Goal: Task Accomplishment & Management: Use online tool/utility

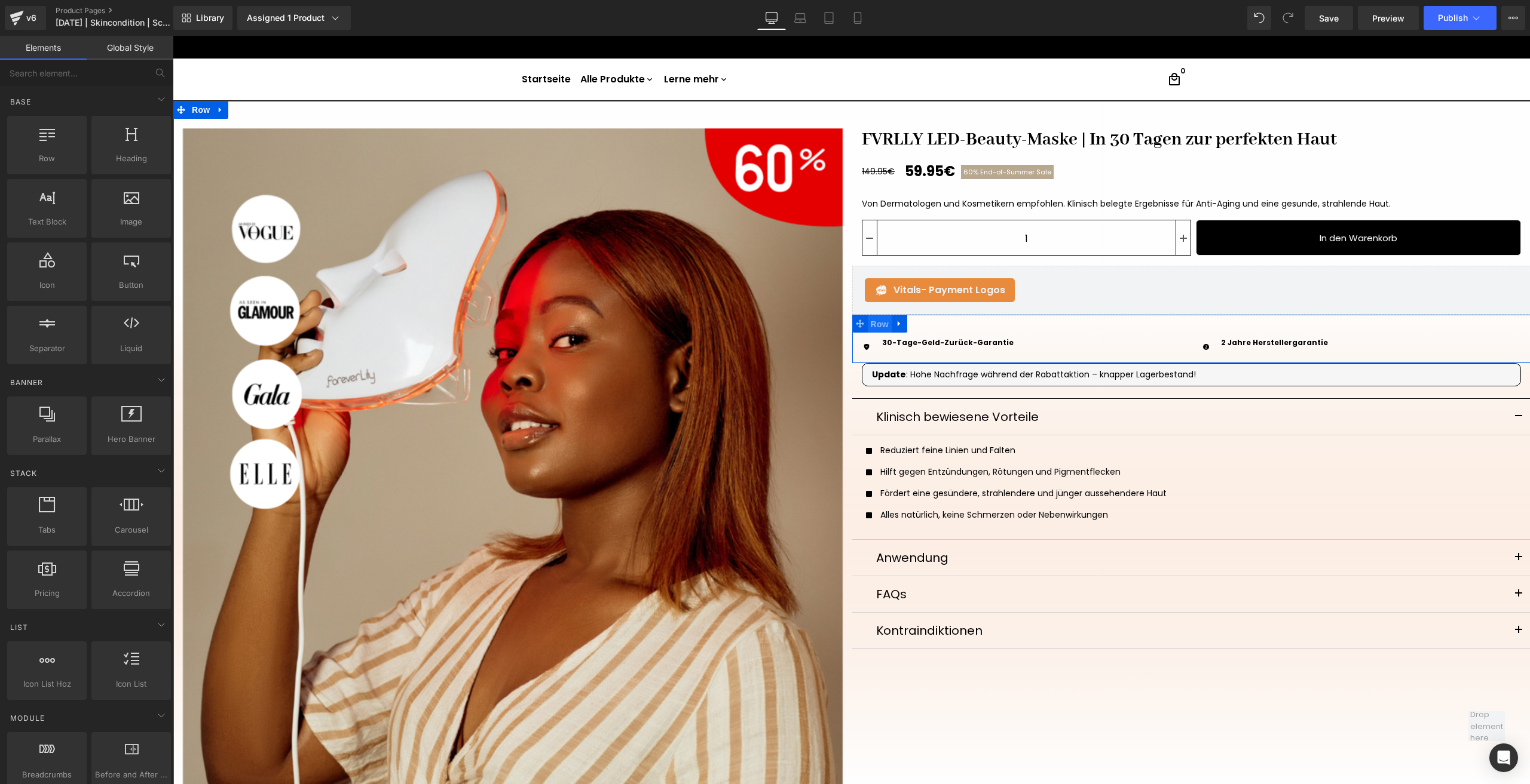
click at [871, 321] on span "Row" at bounding box center [880, 325] width 24 height 18
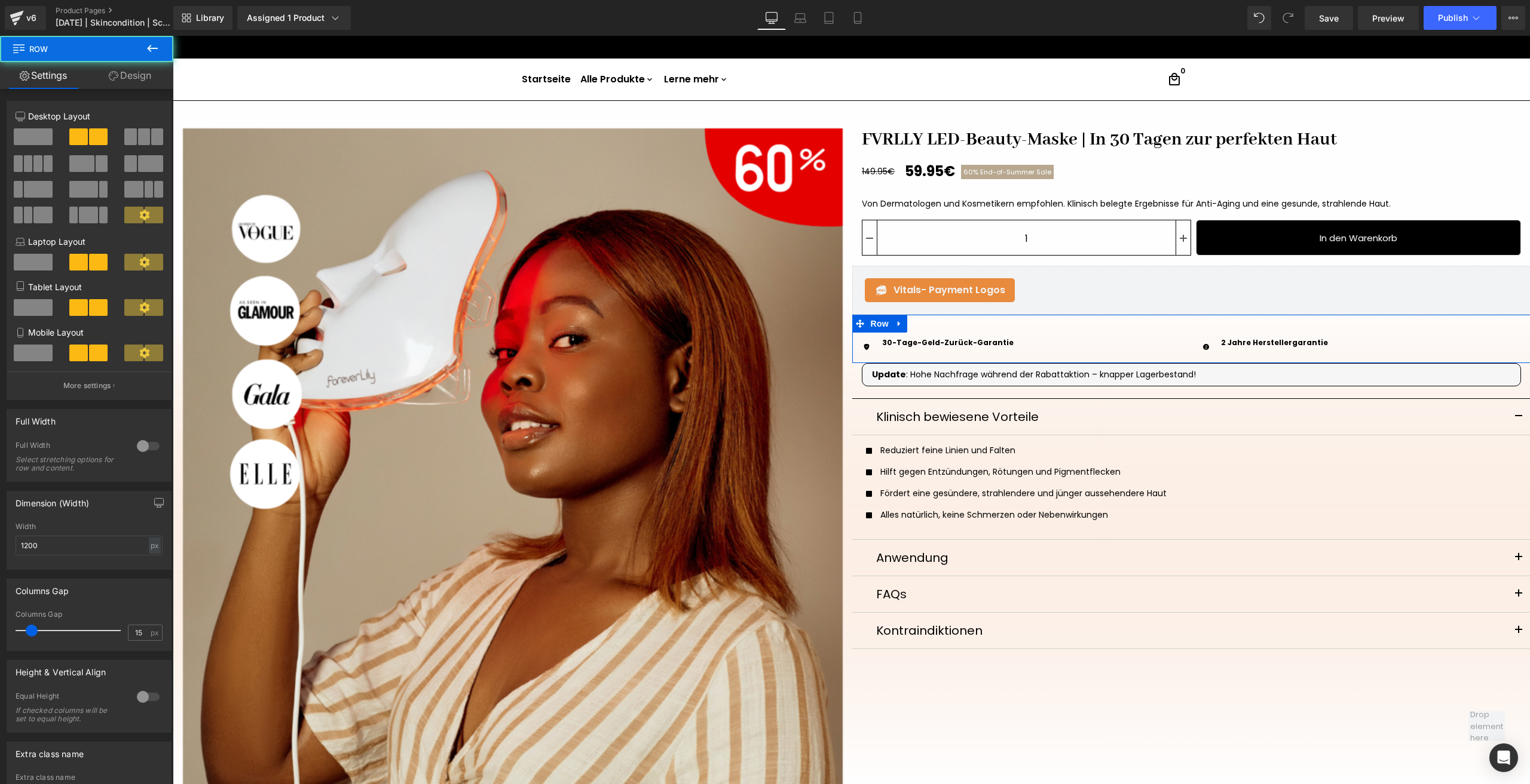
click at [133, 67] on link "Design" at bounding box center [130, 76] width 87 height 27
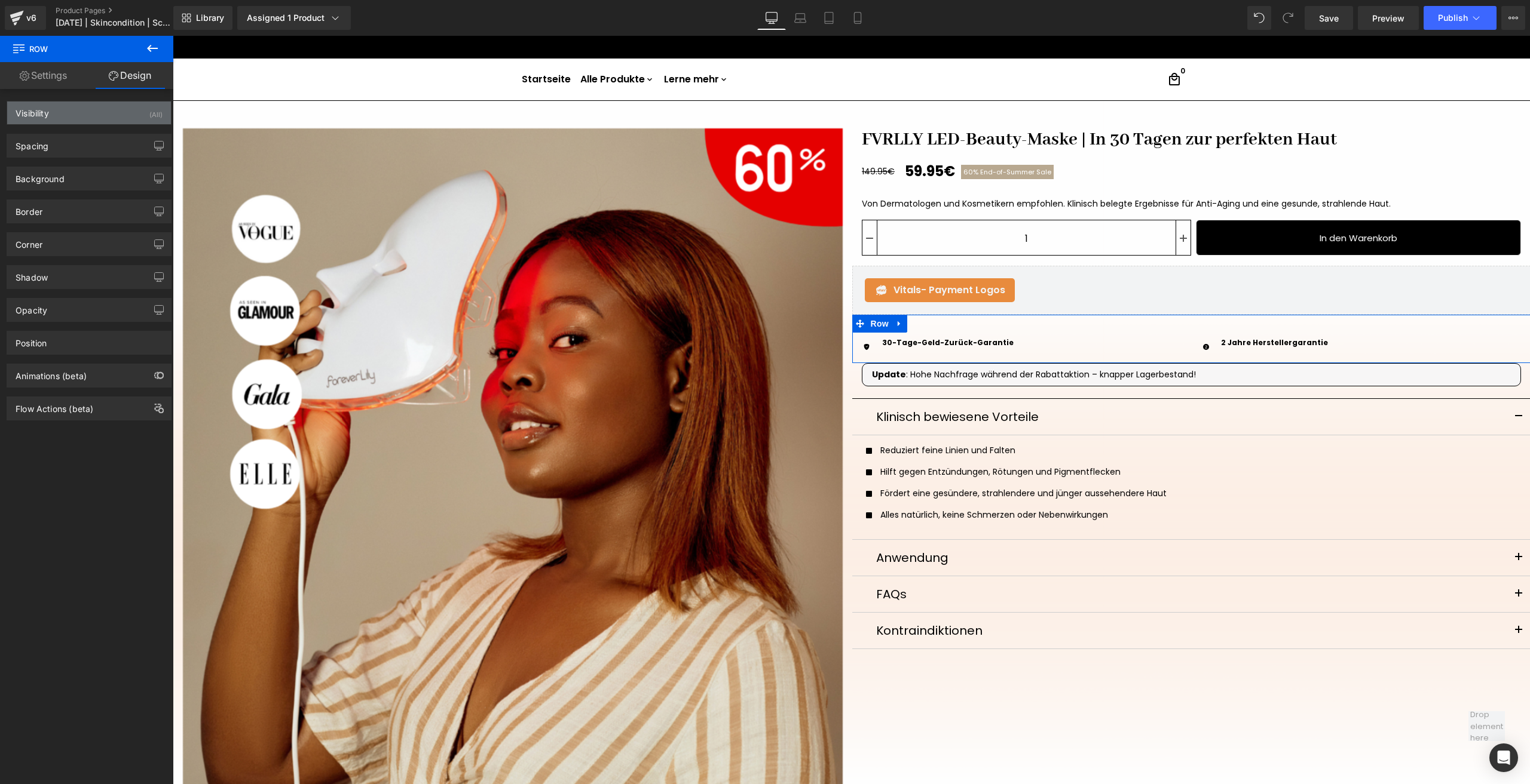
click at [128, 116] on div "Visibility (All)" at bounding box center [89, 112] width 164 height 23
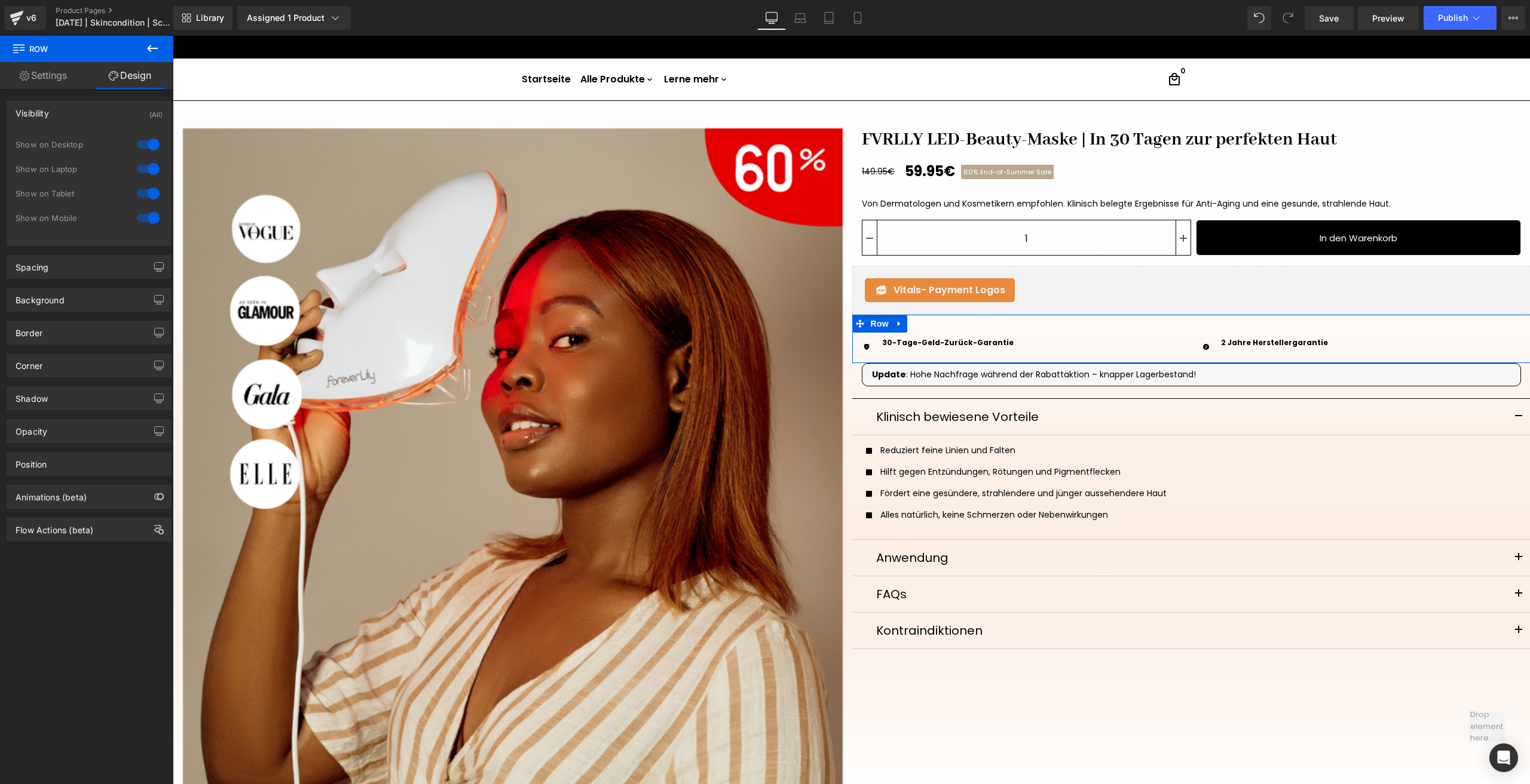
click at [148, 139] on div at bounding box center [148, 145] width 28 height 19
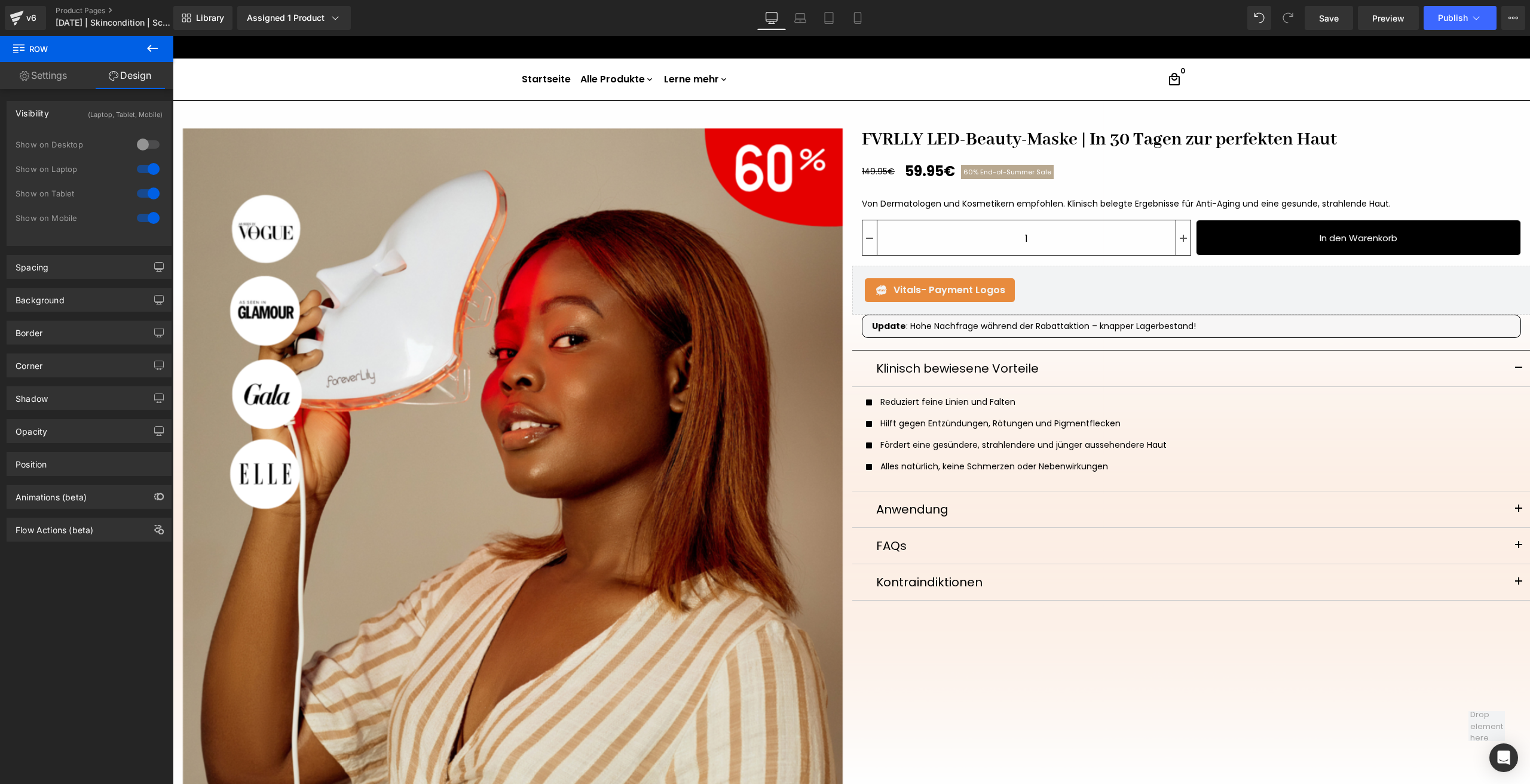
click at [148, 164] on div at bounding box center [148, 169] width 28 height 19
click at [148, 184] on div at bounding box center [148, 194] width 28 height 19
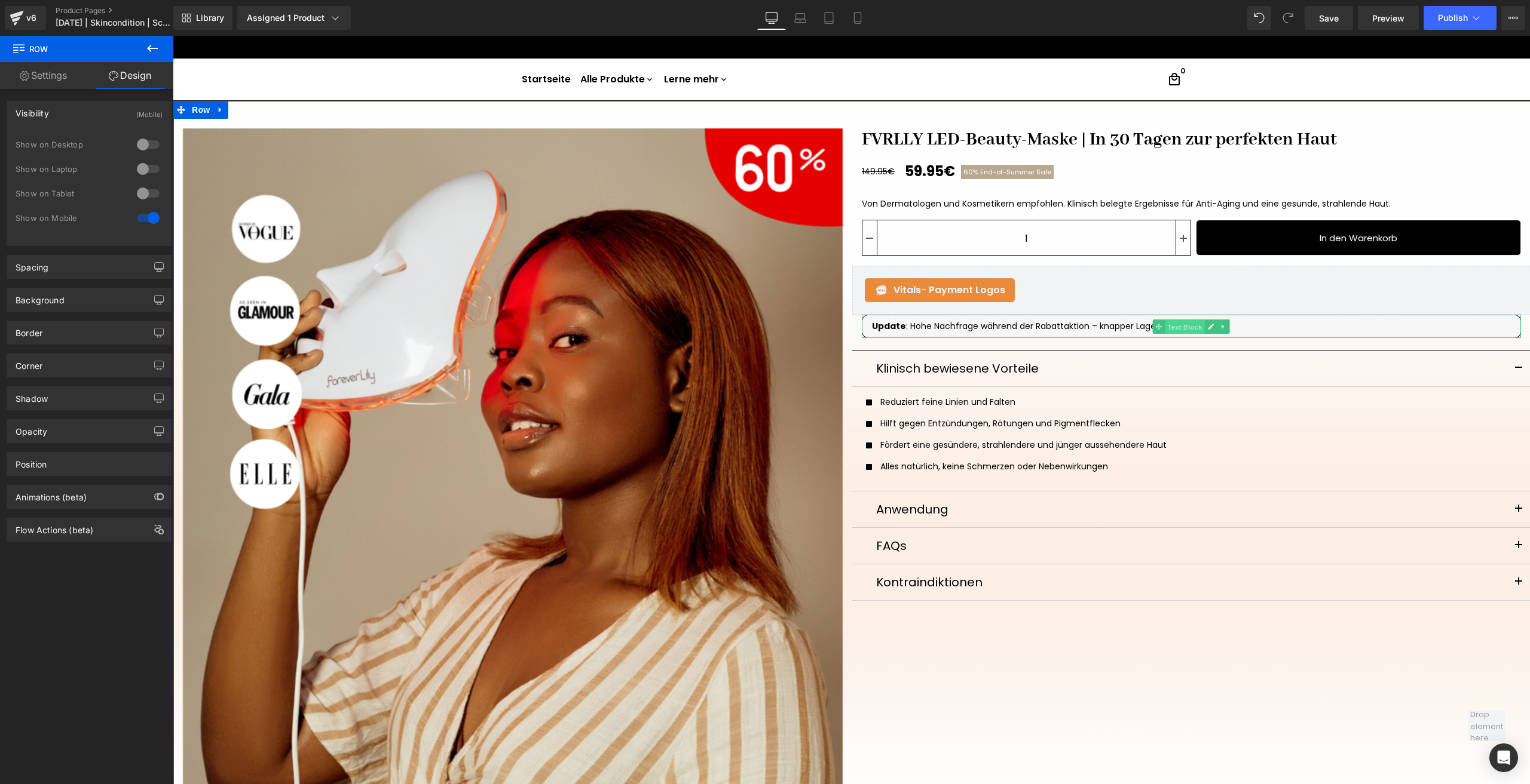
click at [1179, 327] on span "Text Block" at bounding box center [1185, 327] width 40 height 15
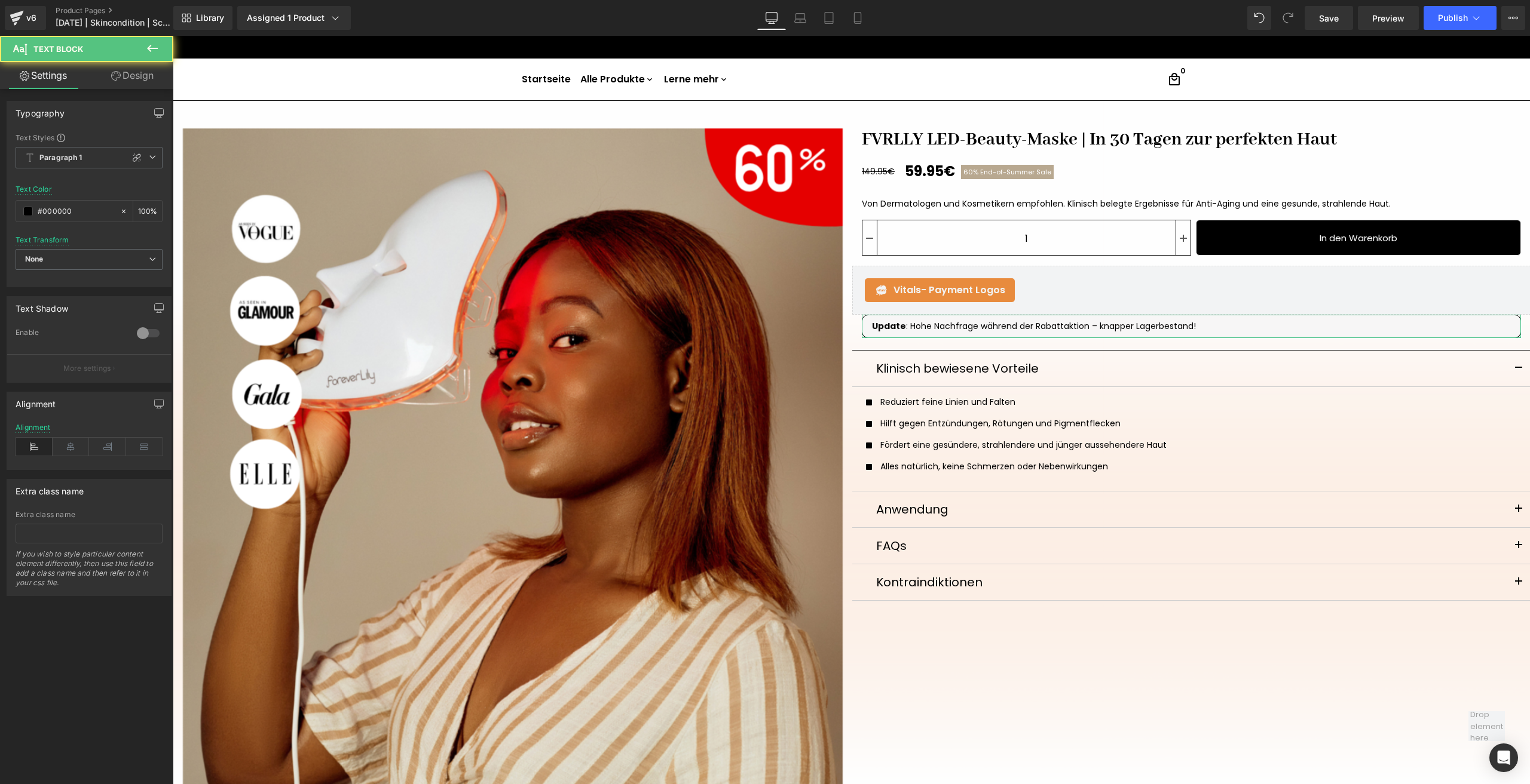
click at [146, 71] on link "Design" at bounding box center [132, 76] width 87 height 27
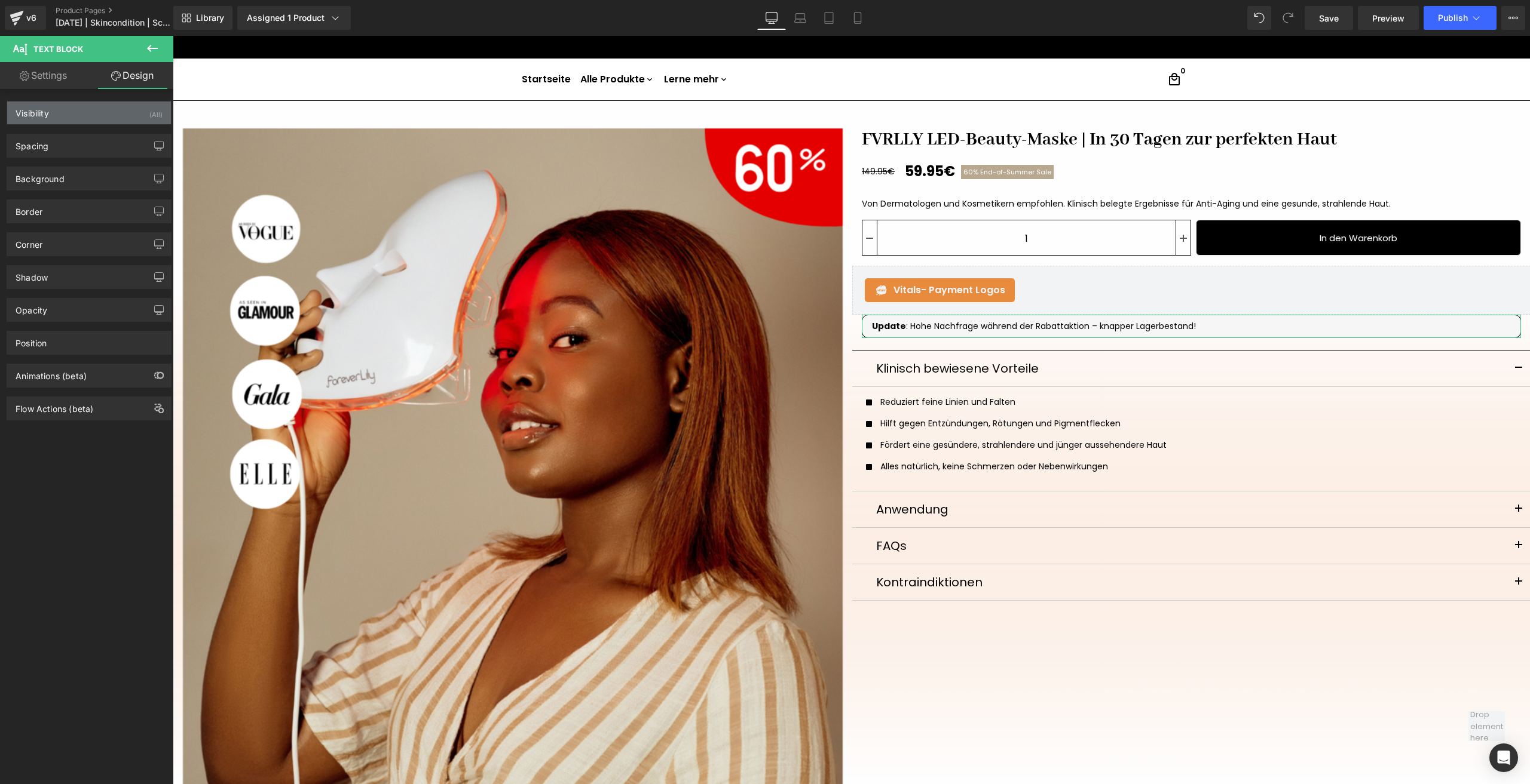
click at [144, 114] on div "Visibility (All)" at bounding box center [89, 112] width 164 height 23
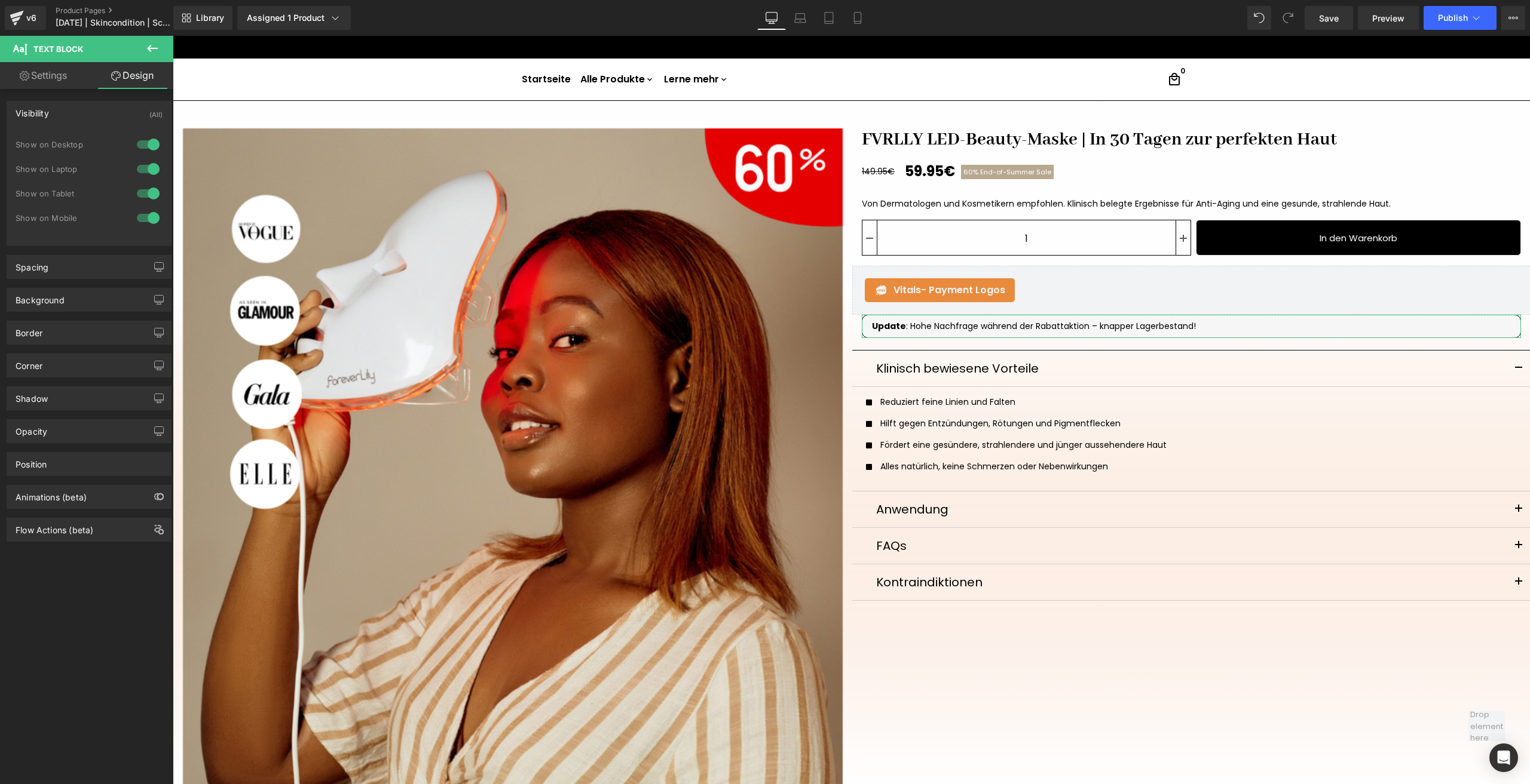
click at [157, 144] on div at bounding box center [148, 145] width 28 height 19
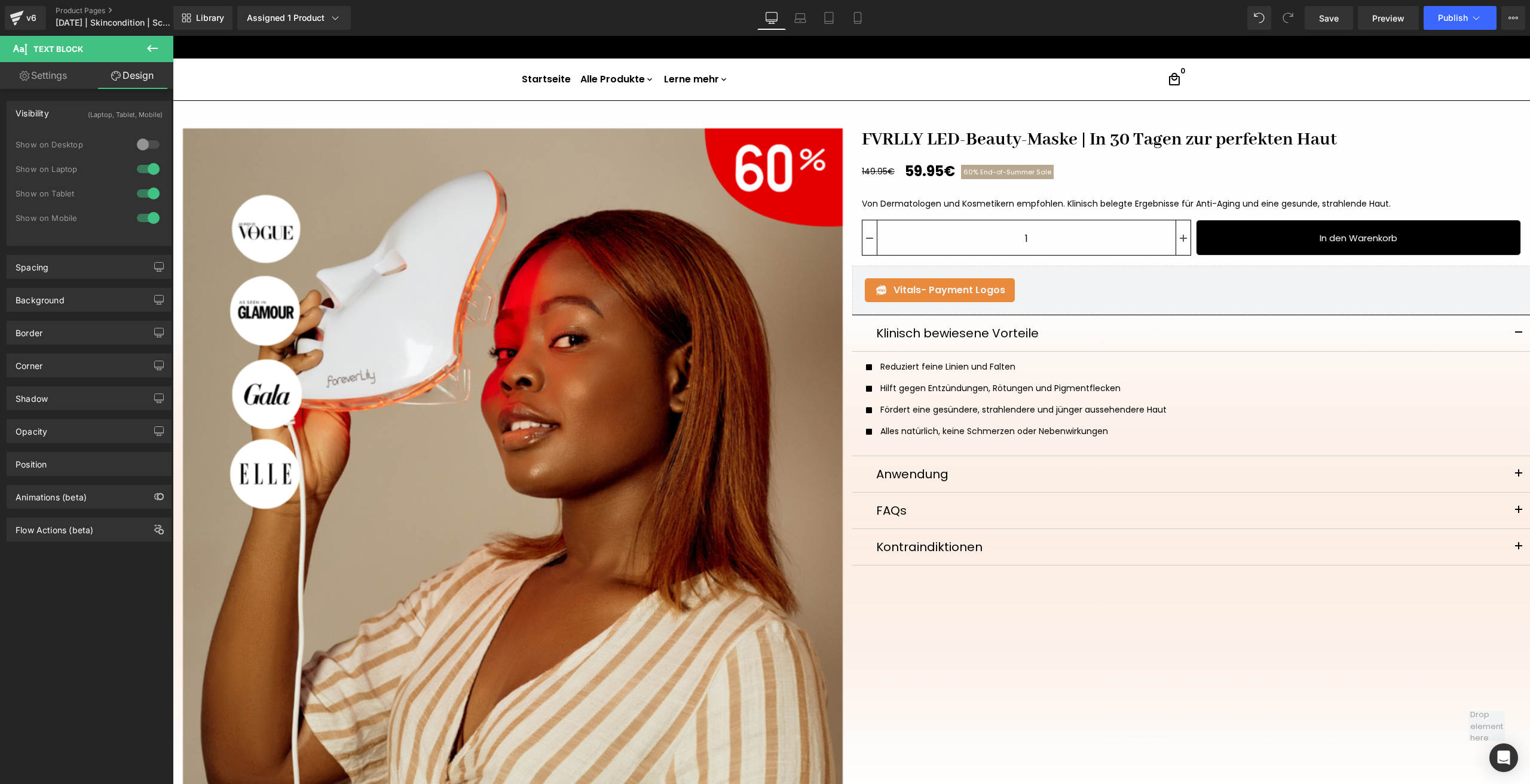
click at [154, 169] on div at bounding box center [148, 169] width 28 height 19
click at [150, 187] on div at bounding box center [148, 194] width 28 height 19
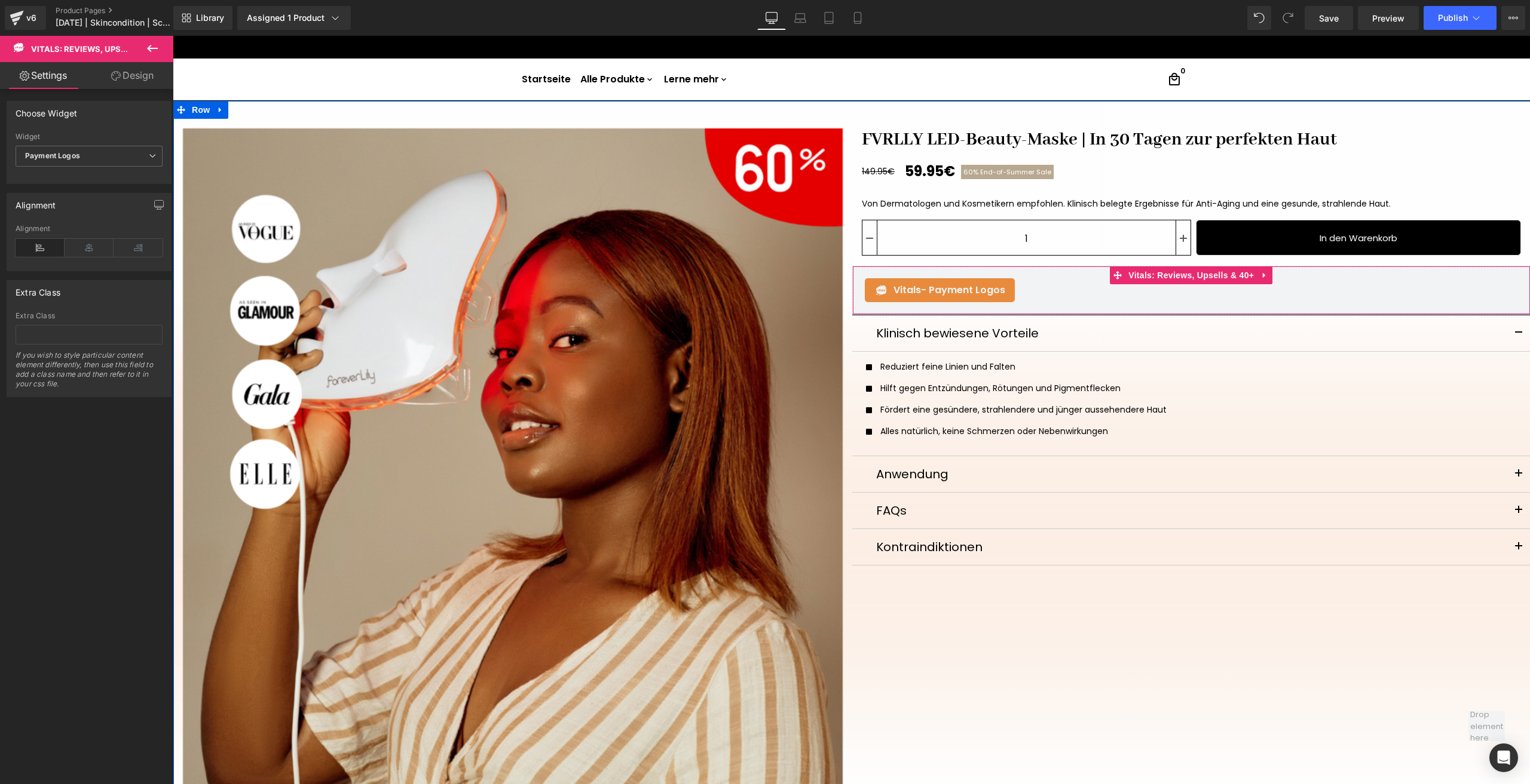
click at [950, 291] on span "- Payment Logos" at bounding box center [963, 290] width 84 height 14
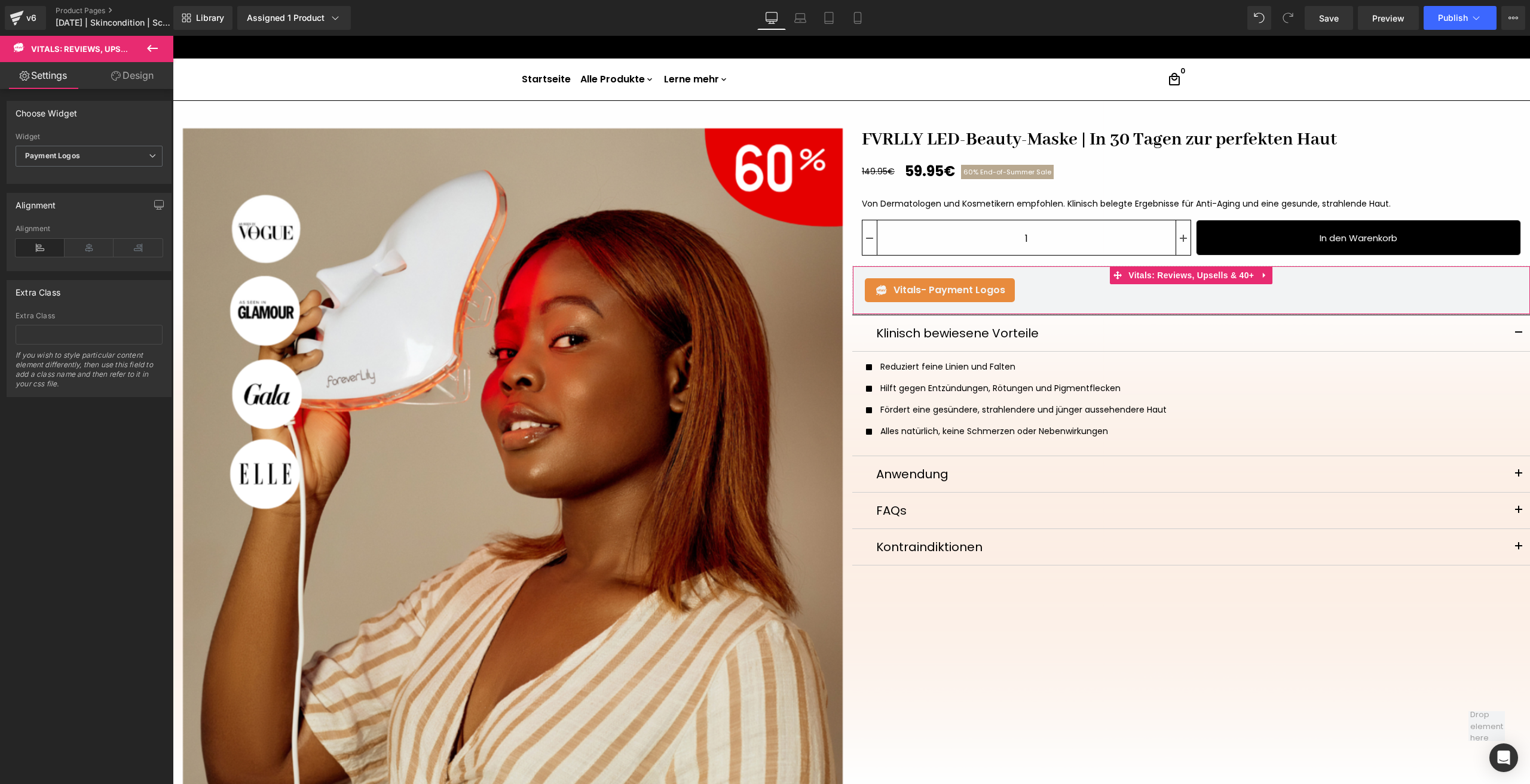
click at [128, 75] on link "Design" at bounding box center [132, 76] width 87 height 27
click at [140, 110] on div "Visibility (All)" at bounding box center [89, 112] width 164 height 23
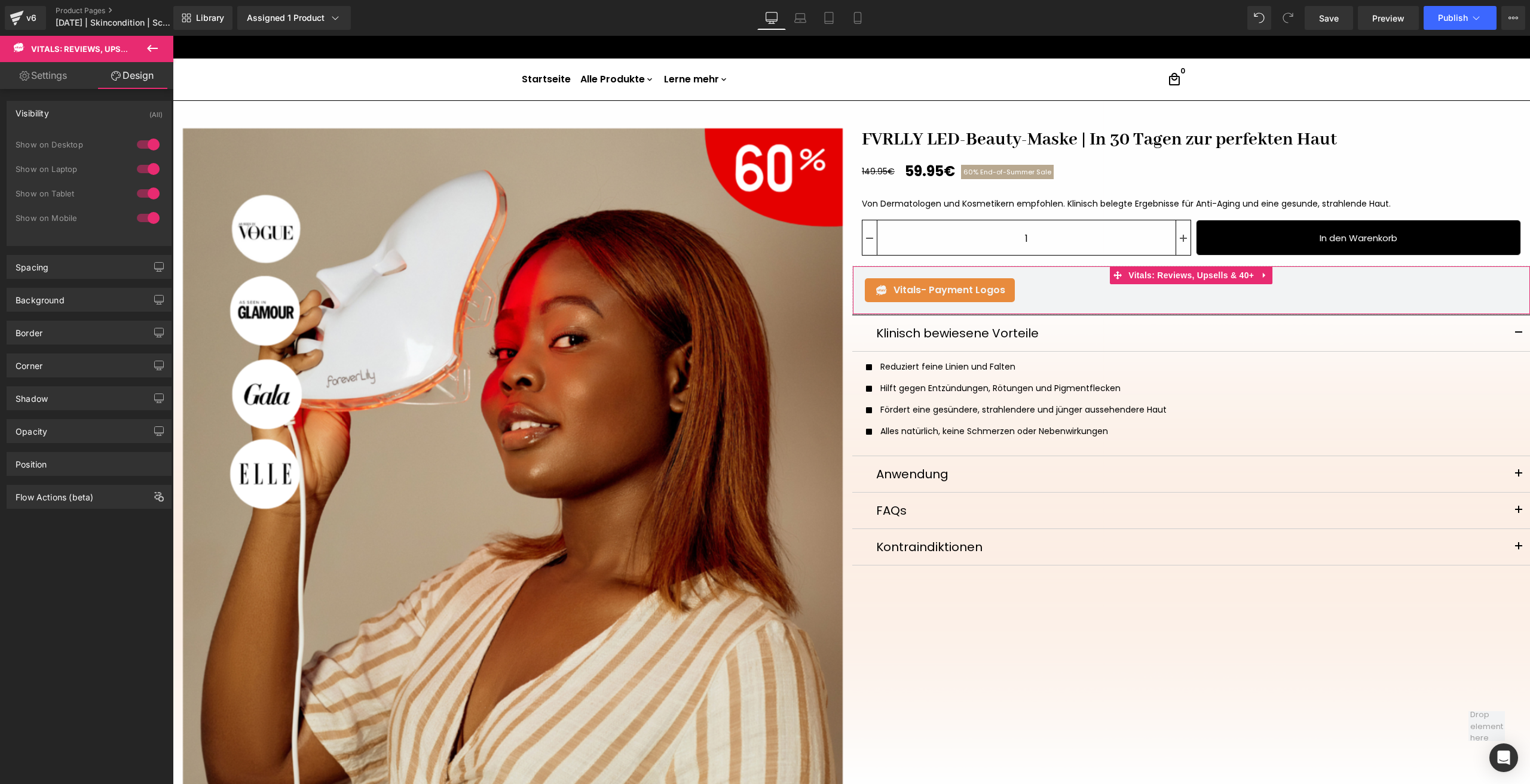
click at [151, 139] on div at bounding box center [148, 145] width 28 height 19
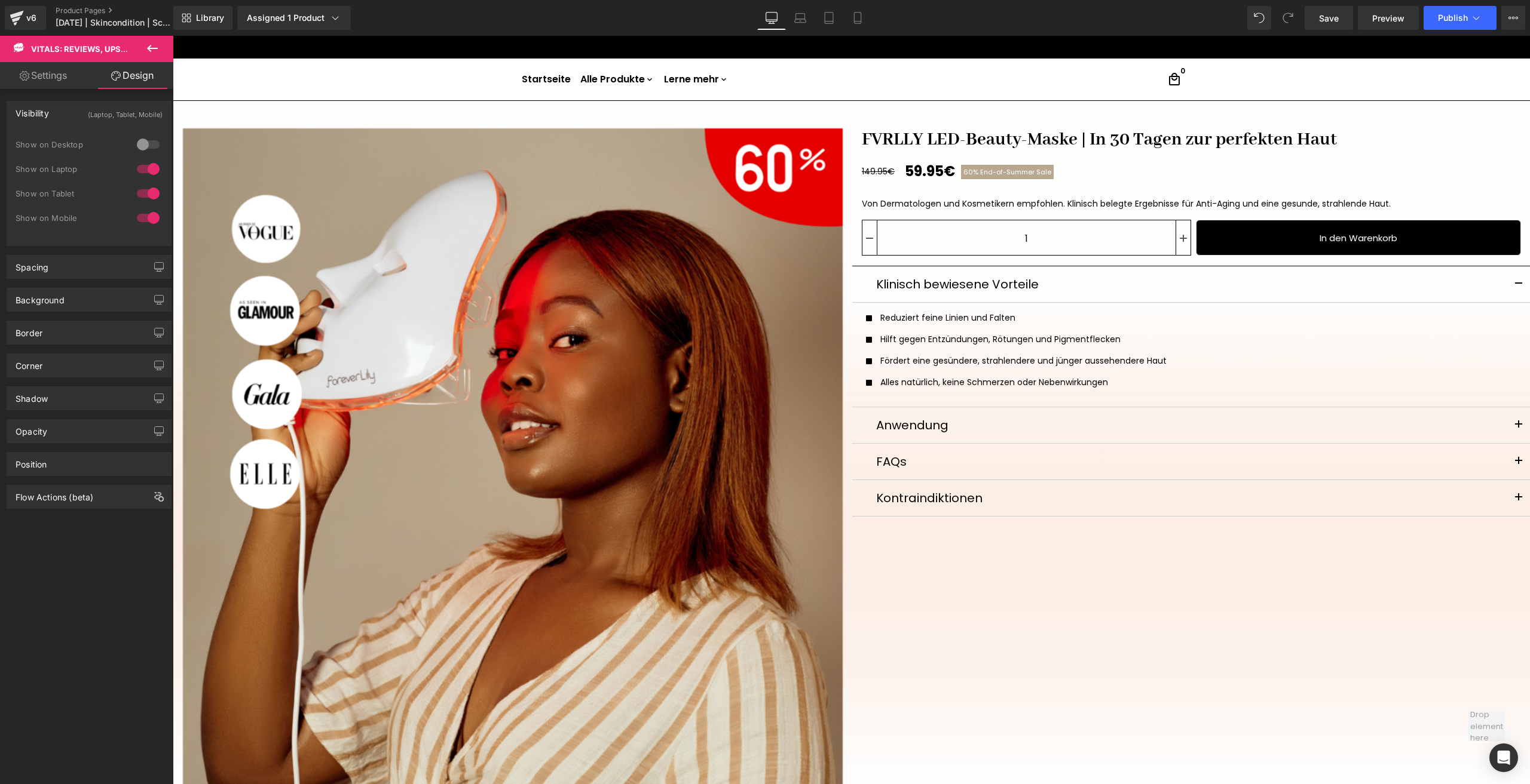
click at [148, 165] on div at bounding box center [148, 169] width 28 height 19
click at [148, 187] on div at bounding box center [148, 194] width 28 height 19
click at [1315, 24] on link "Save" at bounding box center [1329, 18] width 49 height 24
click at [788, 10] on link "Laptop" at bounding box center [787, 18] width 28 height 24
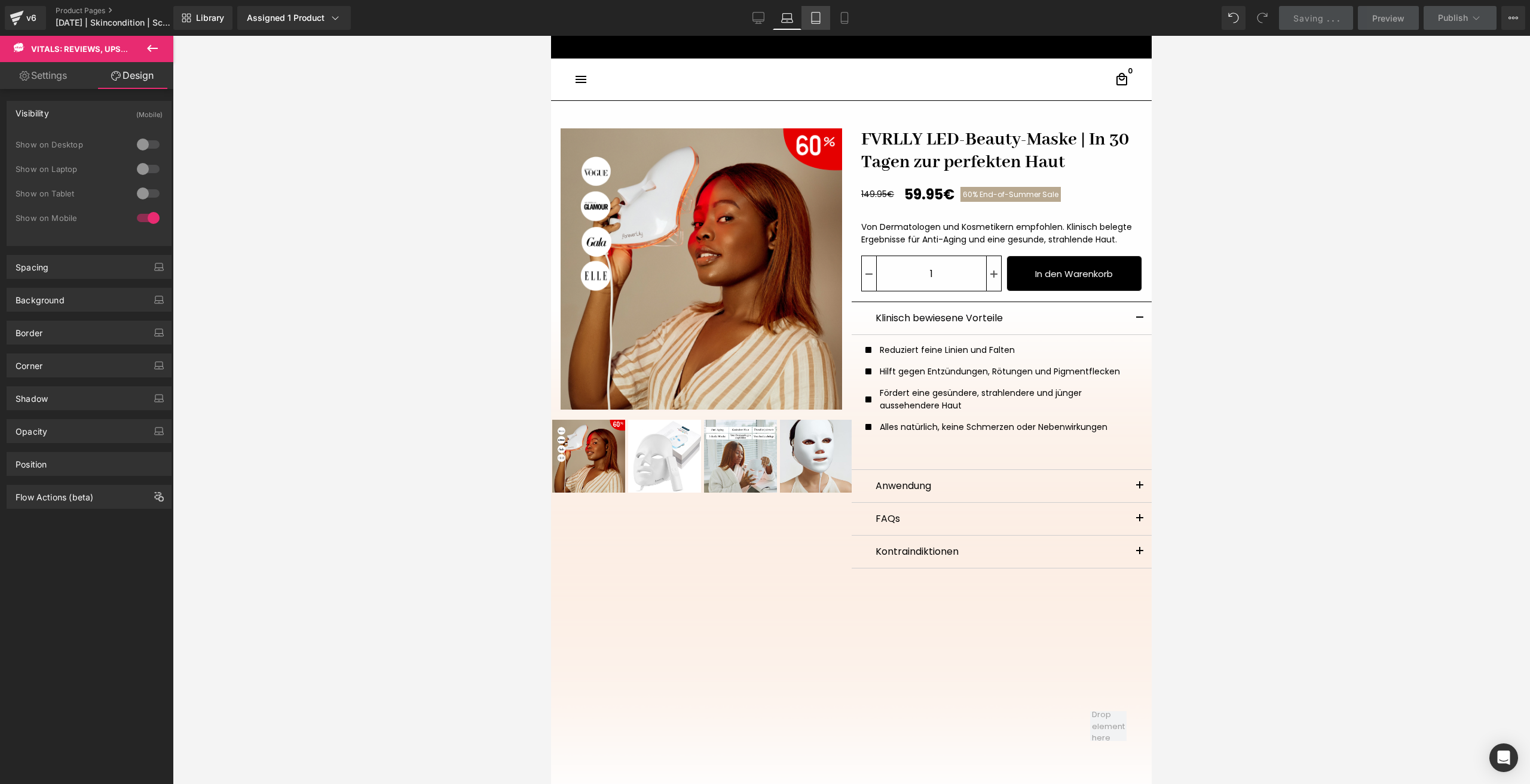
click at [813, 16] on icon at bounding box center [816, 18] width 8 height 11
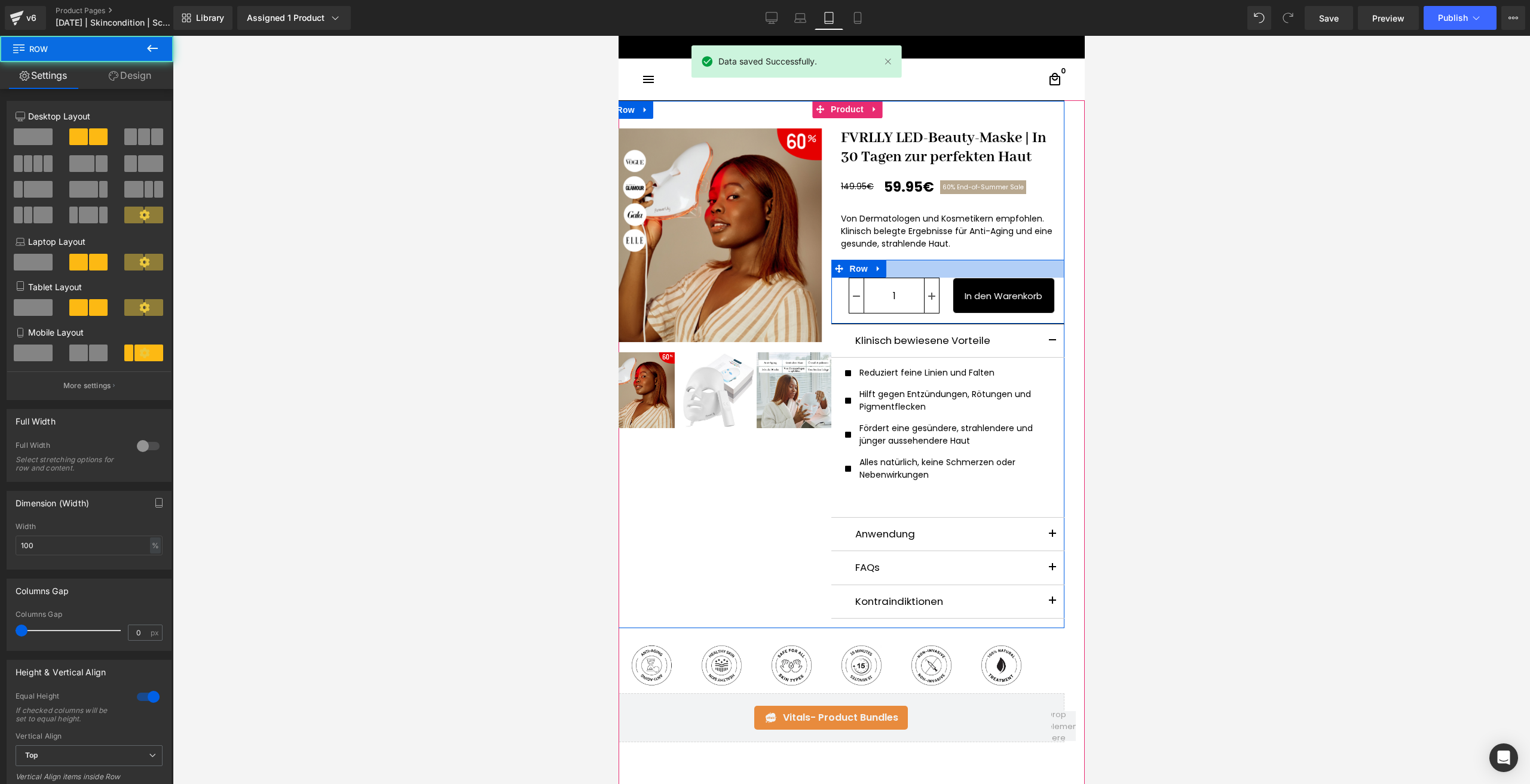
drag, startPoint x: 887, startPoint y: 264, endPoint x: 904, endPoint y: 214, distance: 52.8
click at [904, 214] on div "FVRLLY LED-Beauty-Maske | In 30 Tagen zur perfekten Haut (P) Title 149.95€ 59.9…" at bounding box center [948, 370] width 233 height 504
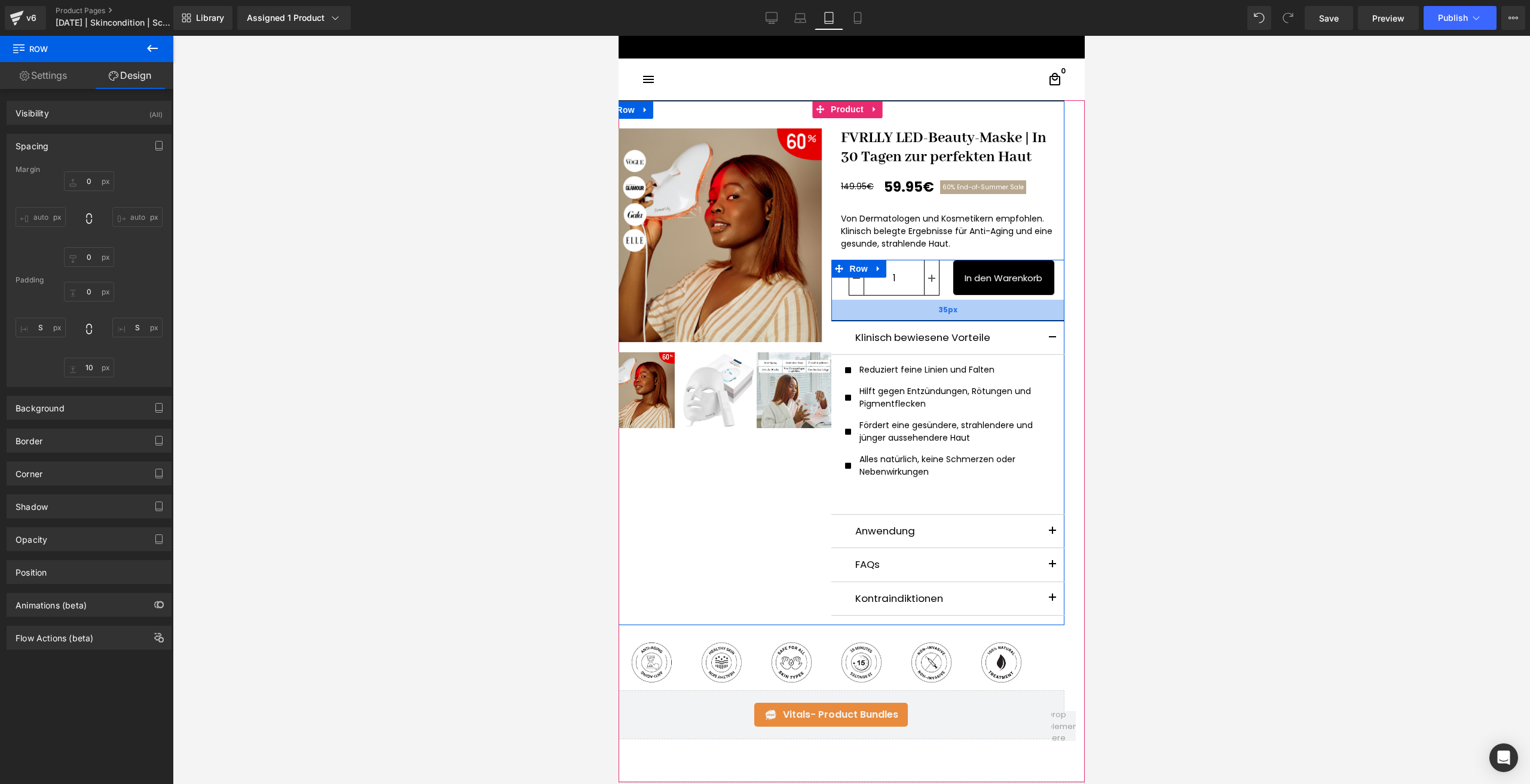
drag, startPoint x: 882, startPoint y: 303, endPoint x: 889, endPoint y: 318, distance: 16.6
click at [889, 318] on div "35px" at bounding box center [948, 310] width 233 height 21
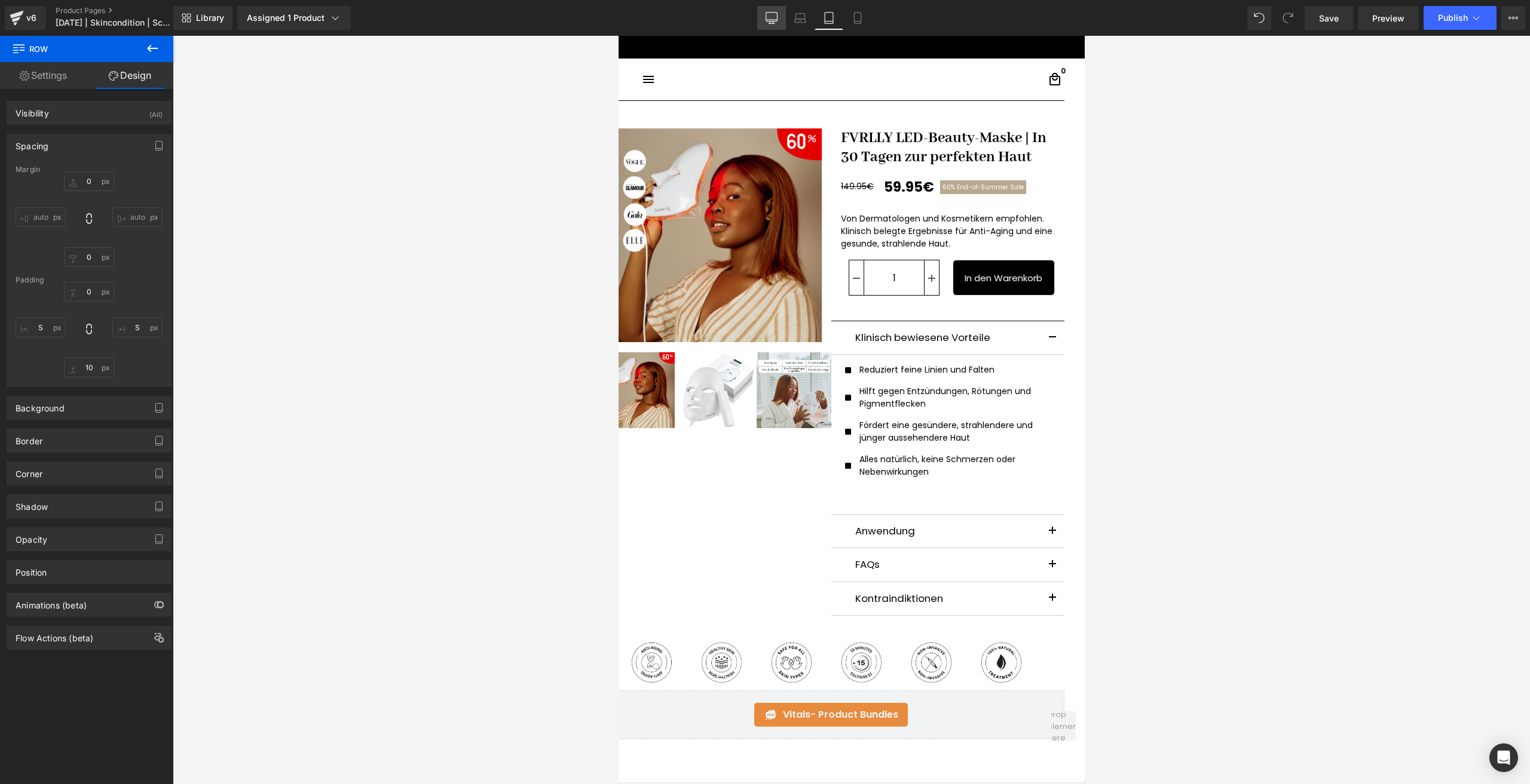
click at [766, 13] on icon at bounding box center [771, 17] width 12 height 12
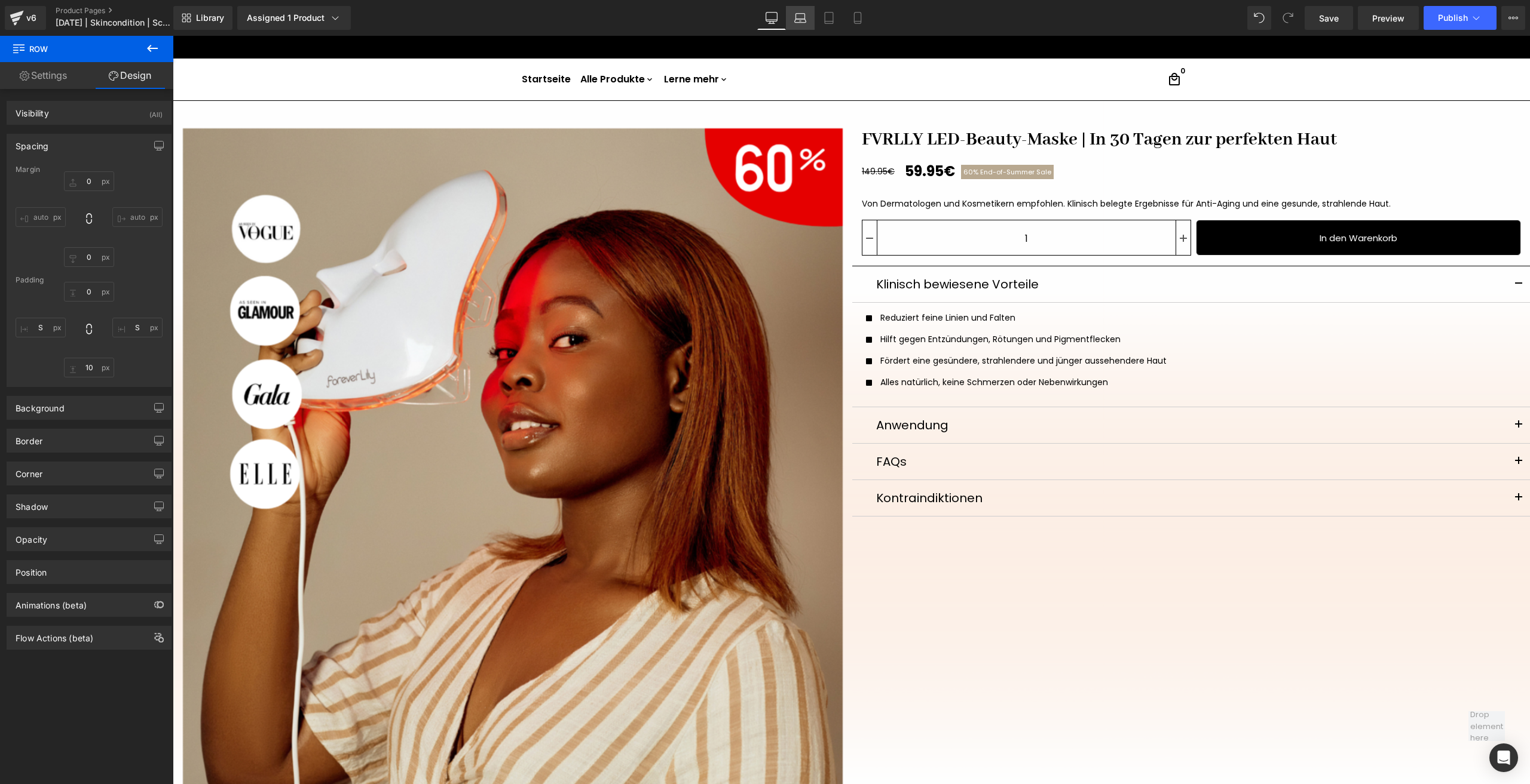
click at [809, 17] on link "Laptop" at bounding box center [800, 18] width 28 height 24
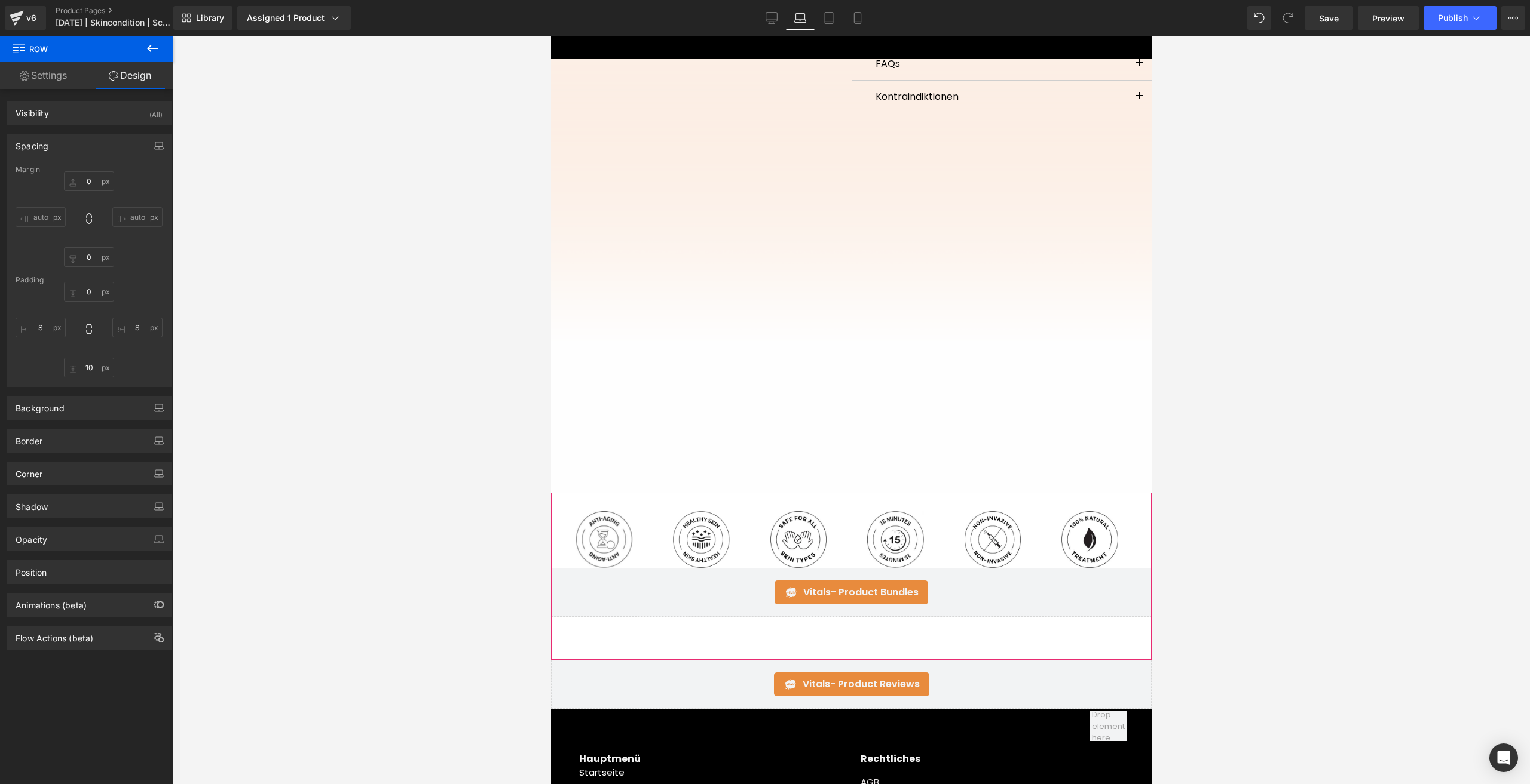
scroll to position [359, 0]
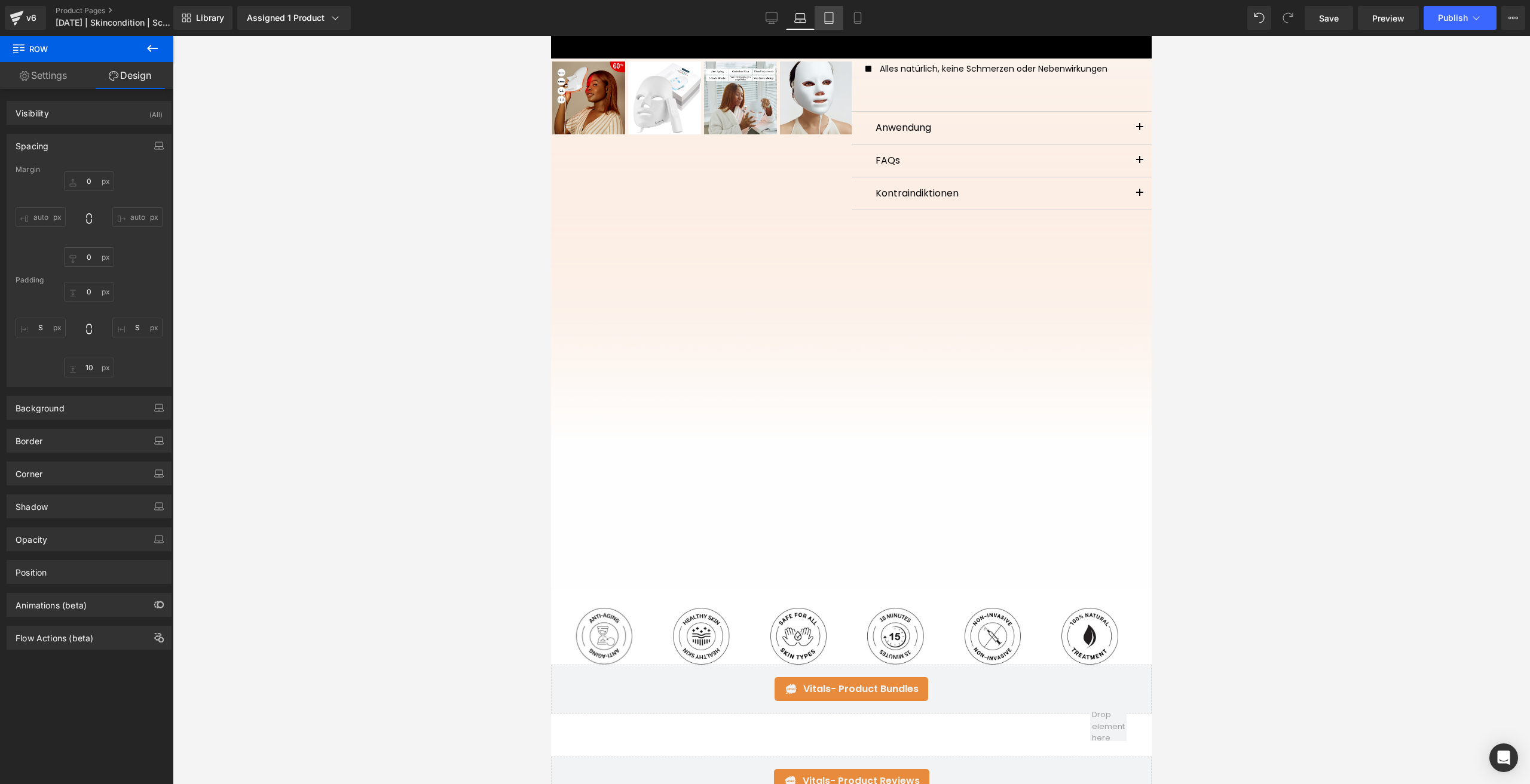
click at [835, 22] on link "Tablet" at bounding box center [828, 18] width 28 height 24
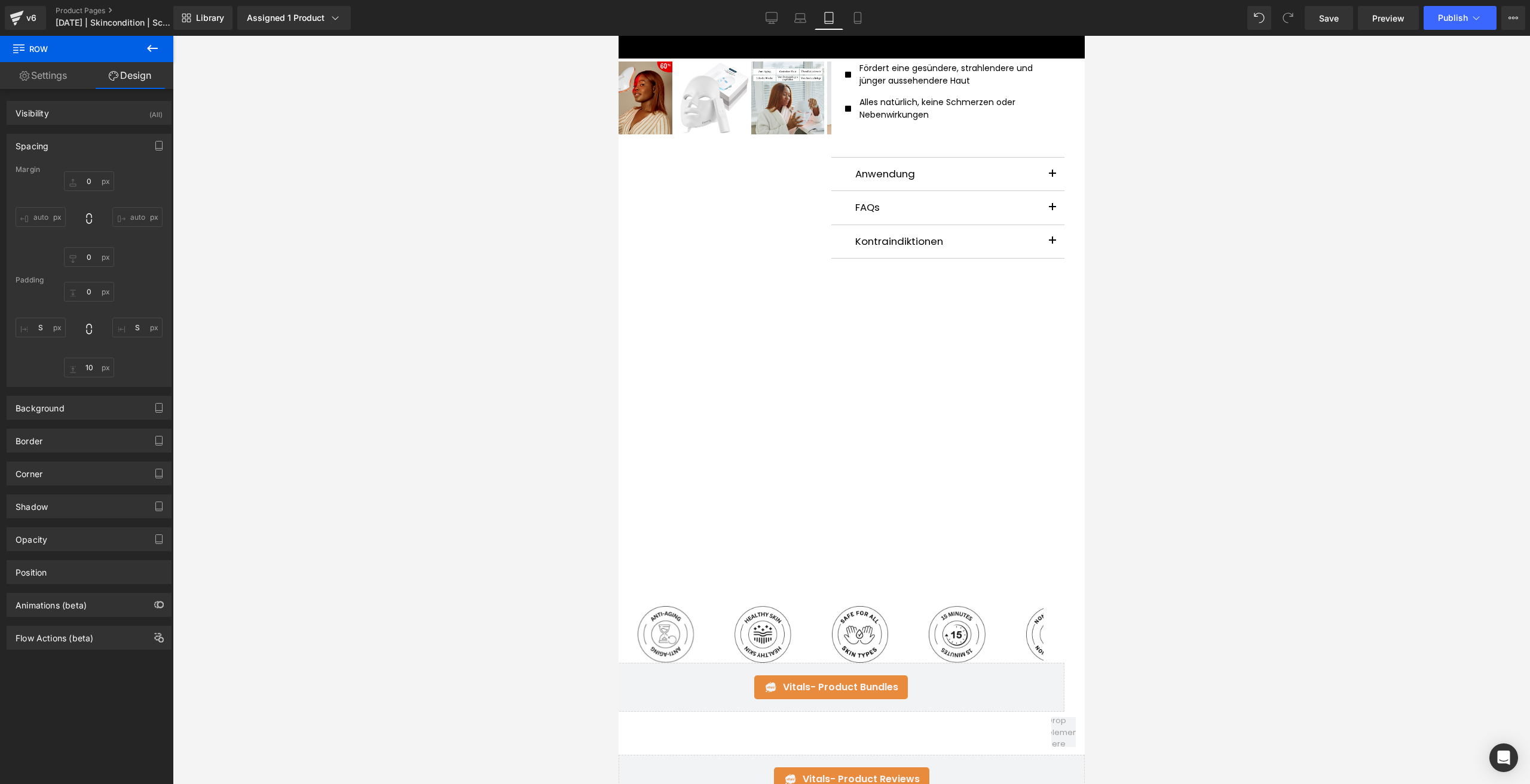
scroll to position [0, 0]
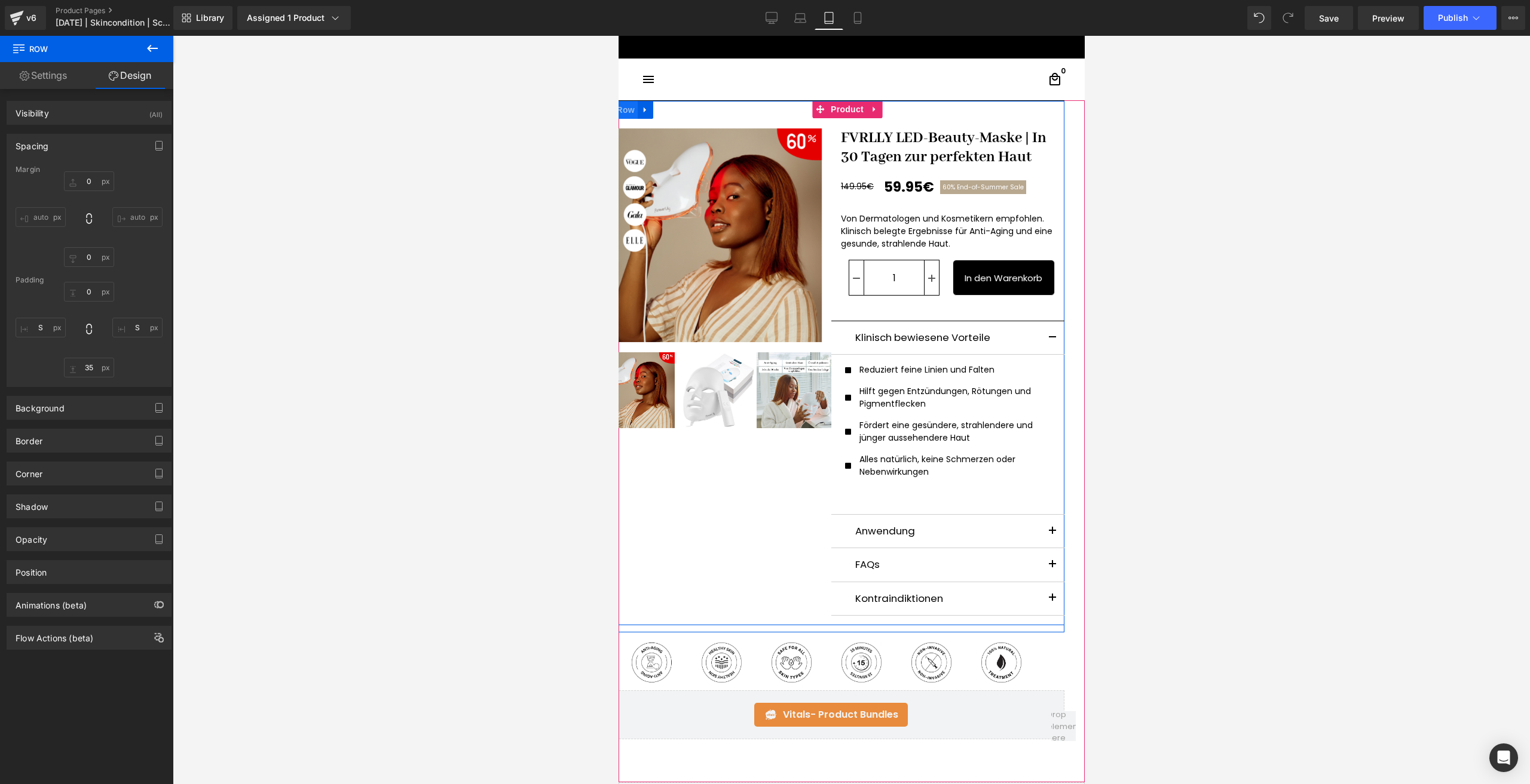
click at [628, 110] on span "Row" at bounding box center [625, 110] width 24 height 18
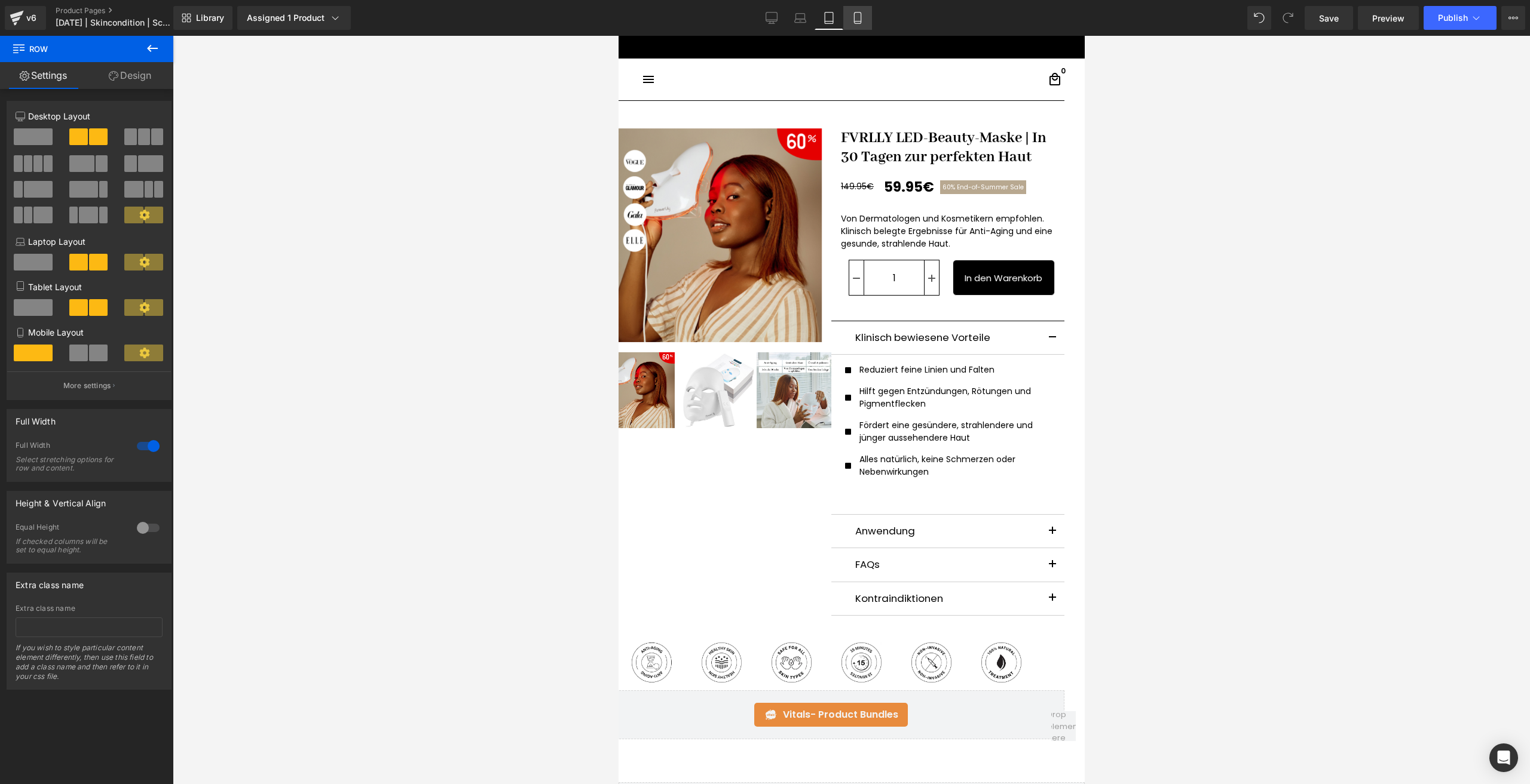
click at [864, 15] on link "Mobile" at bounding box center [857, 18] width 28 height 24
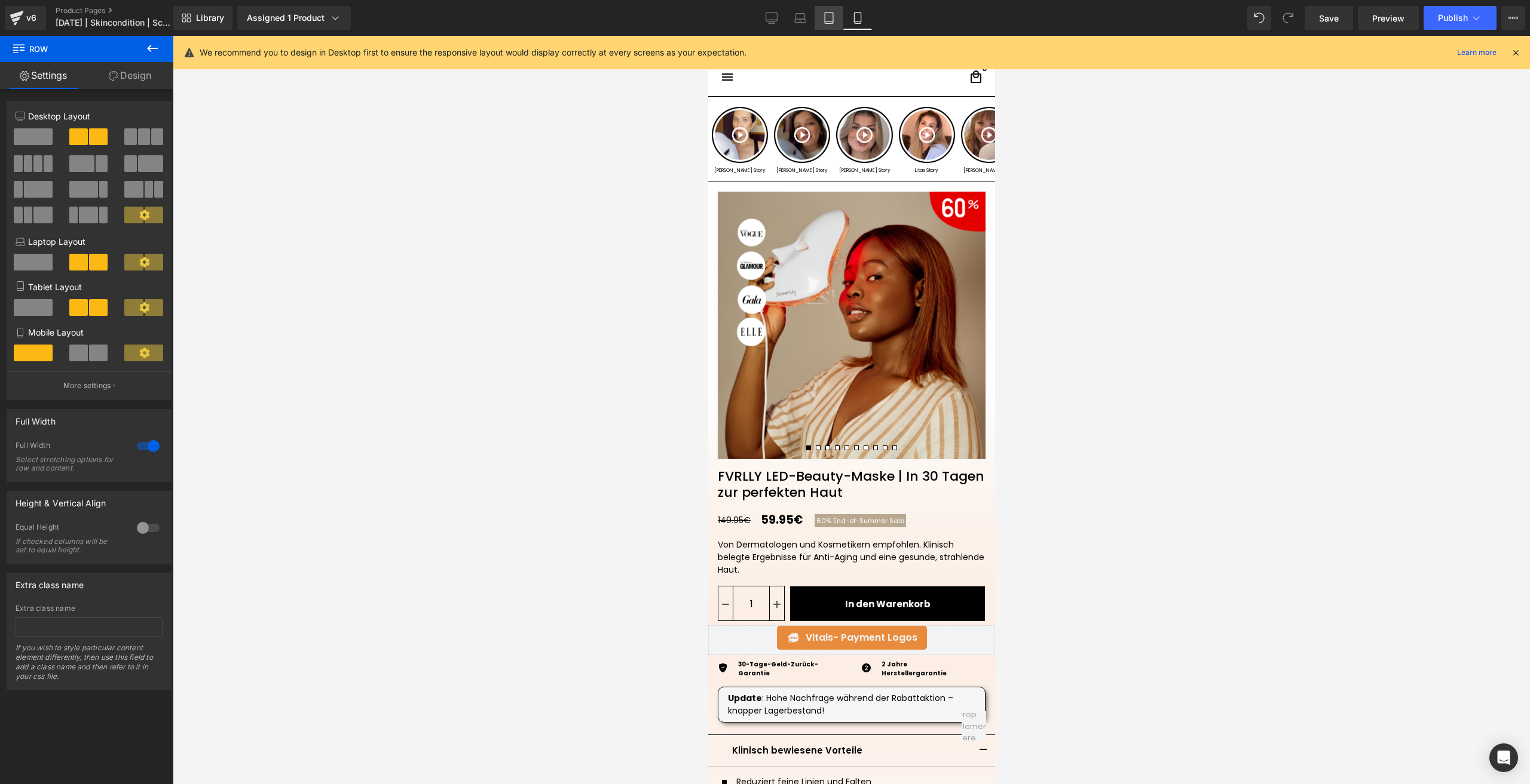
click at [827, 19] on icon at bounding box center [828, 17] width 12 height 12
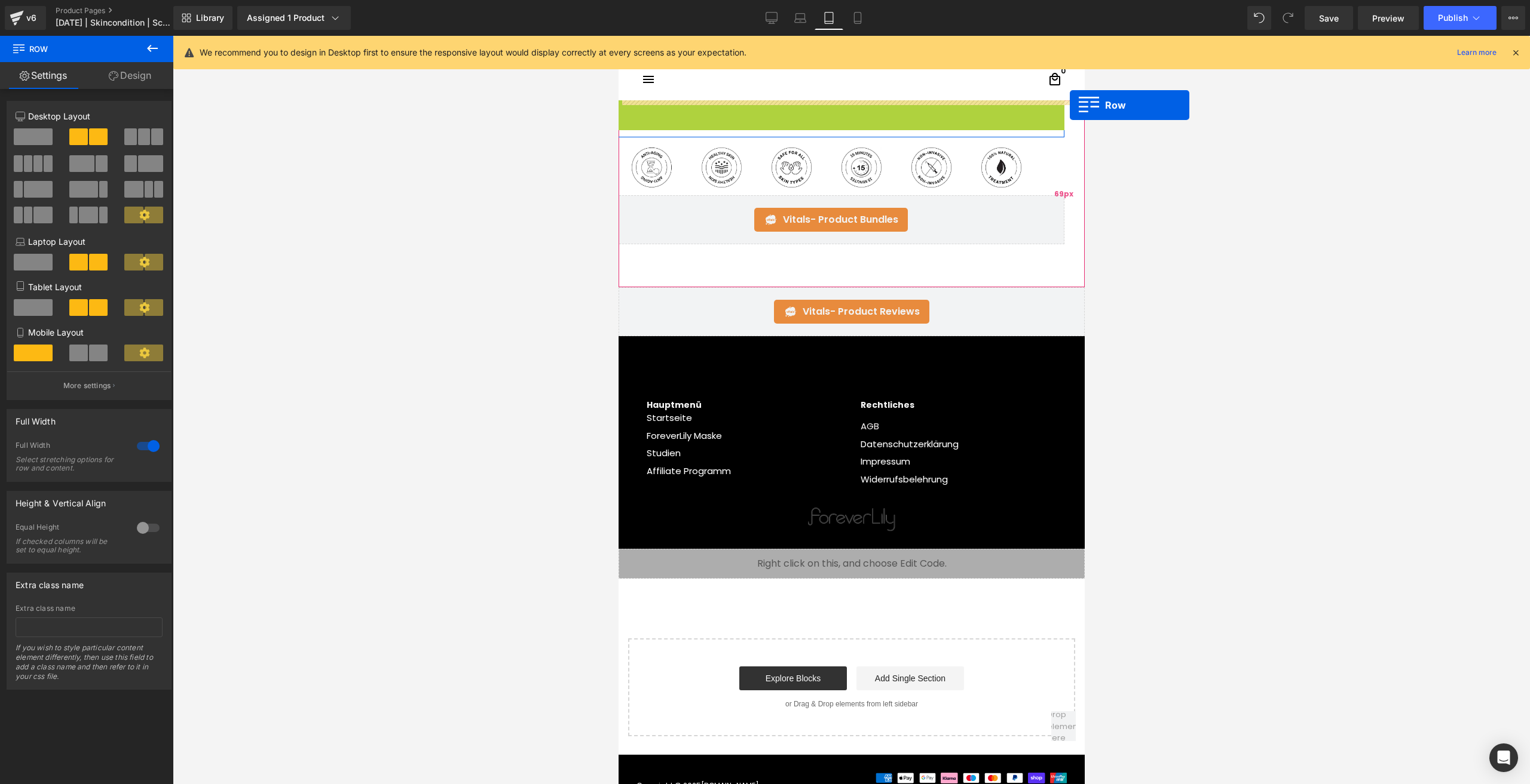
drag, startPoint x: 631, startPoint y: 112, endPoint x: 1069, endPoint y: 105, distance: 438.1
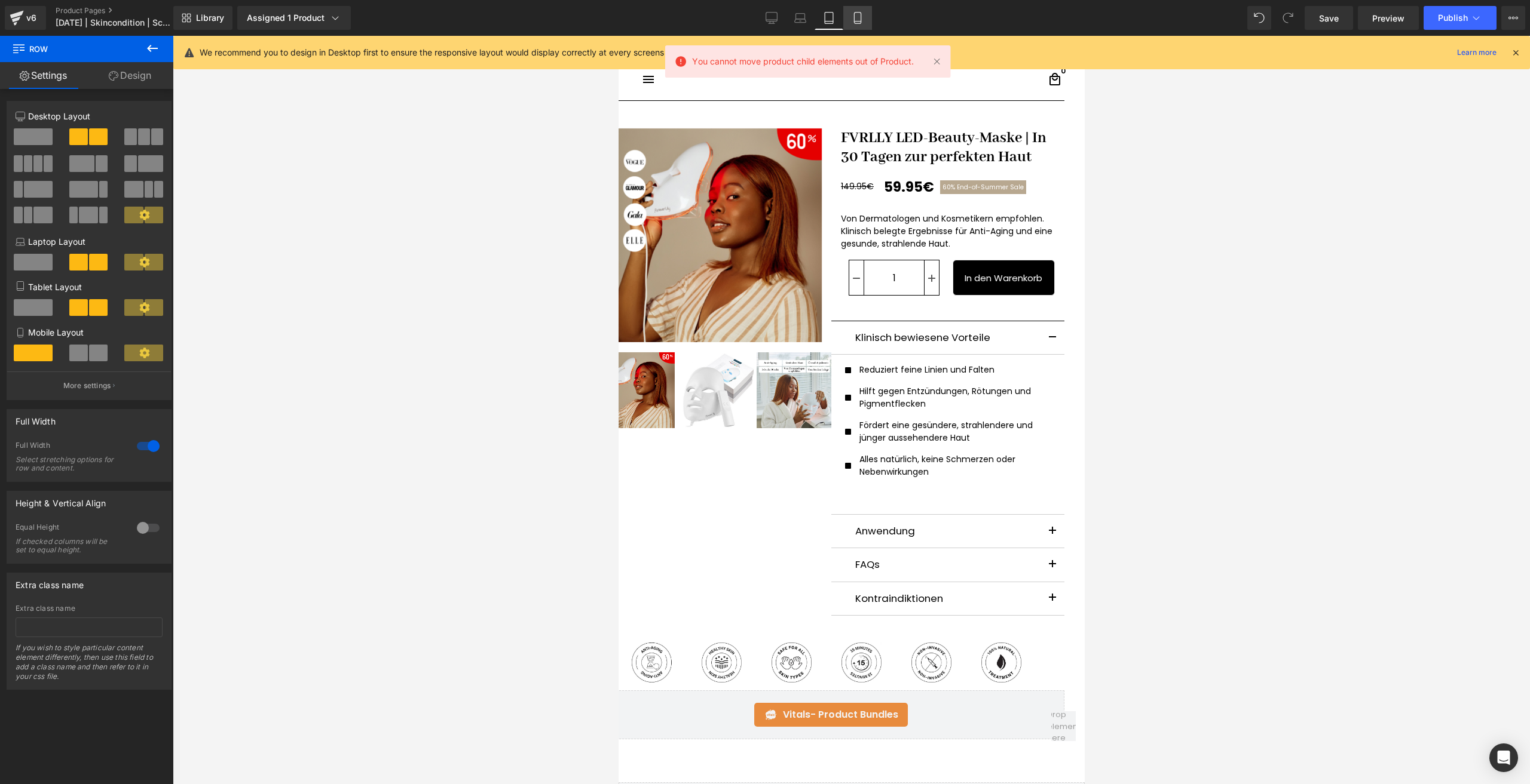
click at [866, 13] on link "Mobile" at bounding box center [857, 18] width 28 height 24
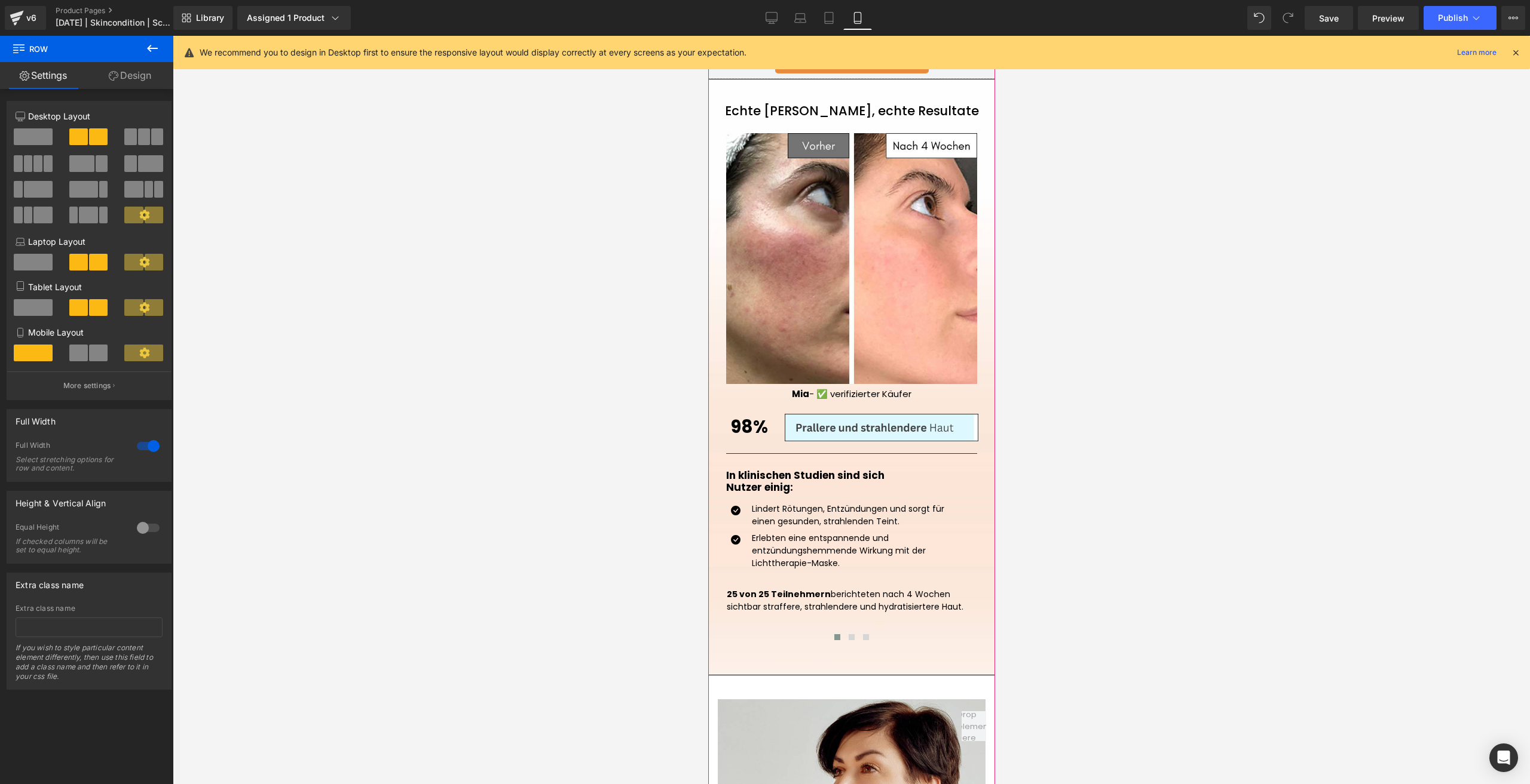
scroll to position [1161, 0]
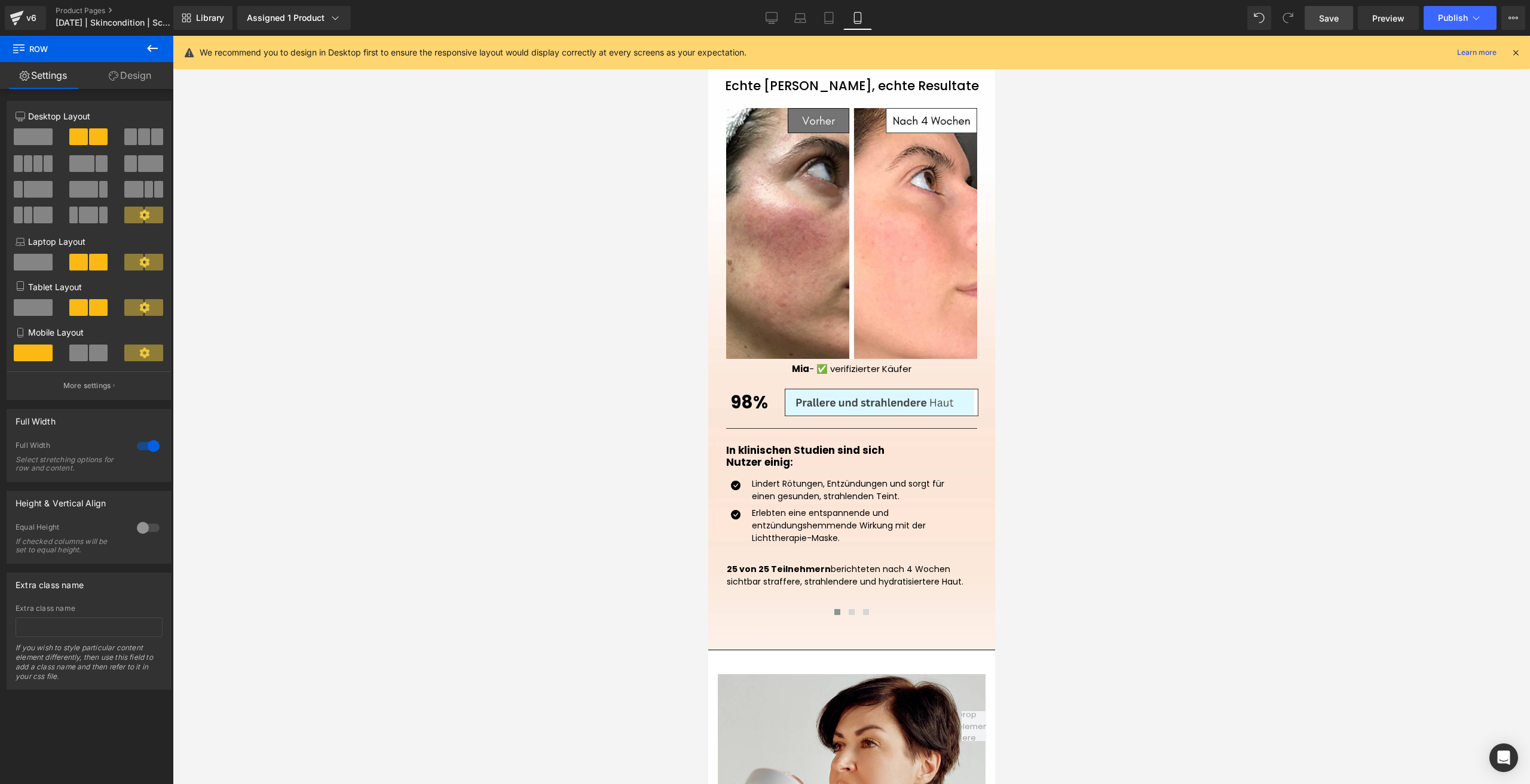
drag, startPoint x: 1320, startPoint y: 18, endPoint x: 99, endPoint y: 453, distance: 1296.2
click at [1320, 18] on span "Save" at bounding box center [1329, 18] width 19 height 12
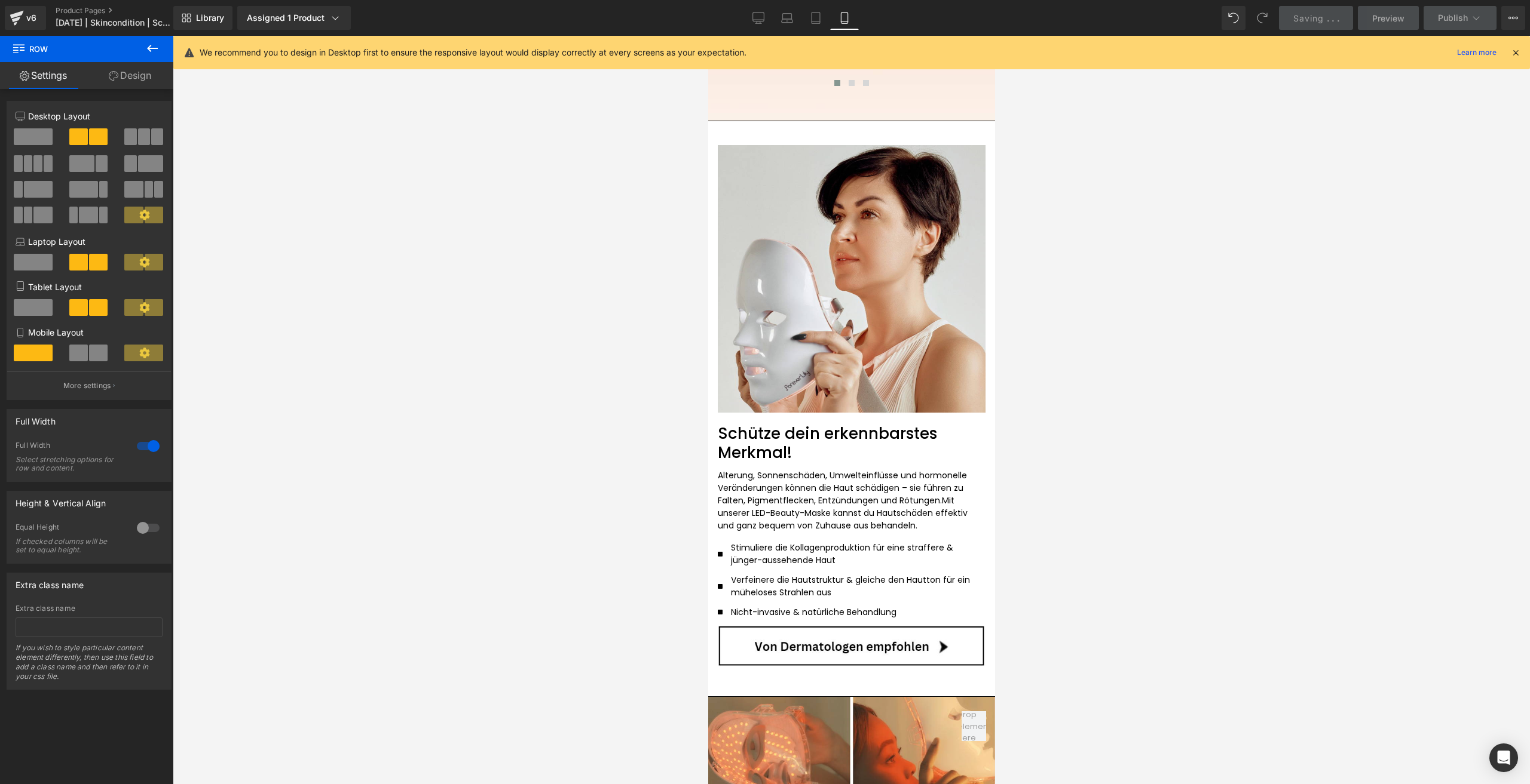
scroll to position [1878, 0]
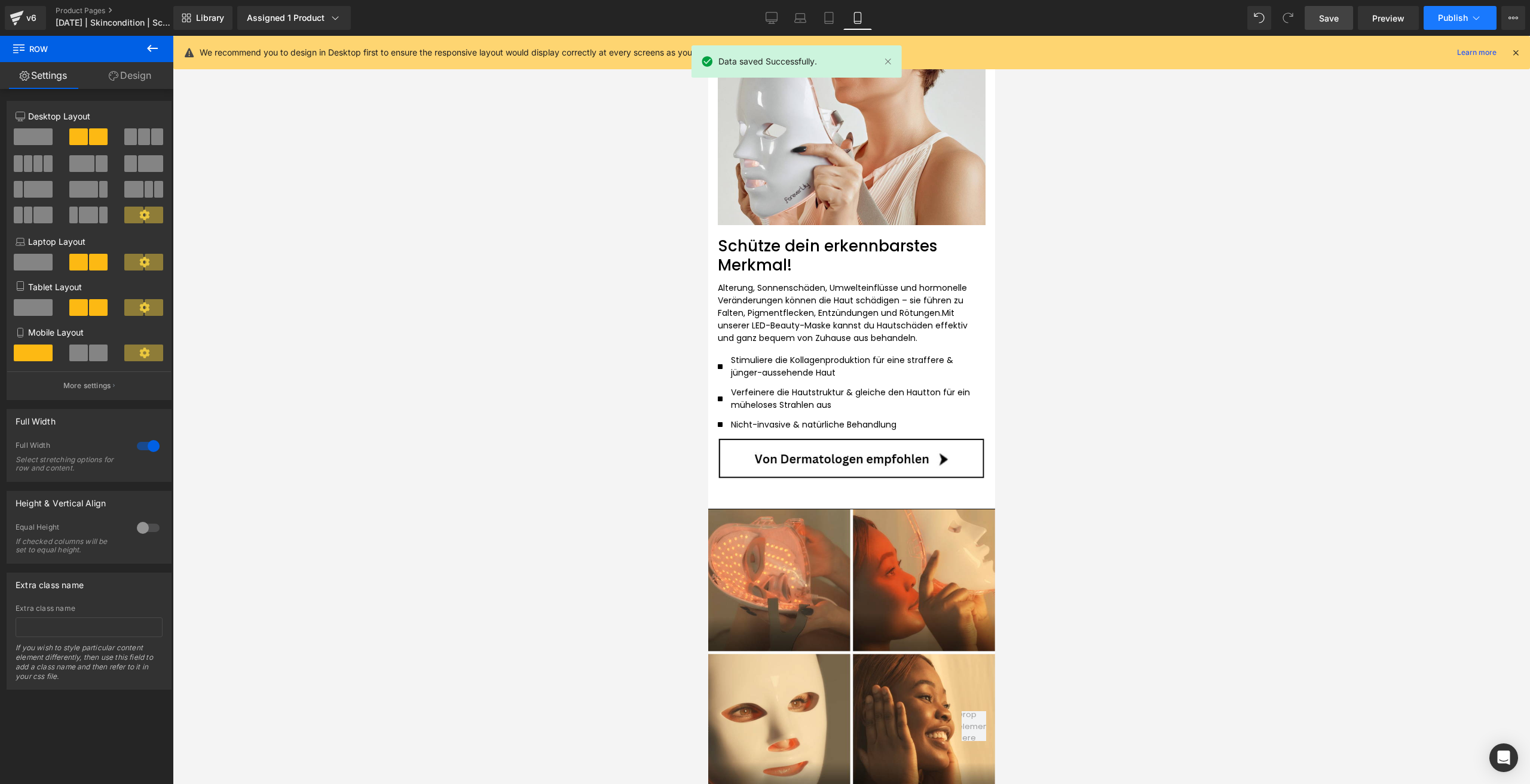
click at [1442, 18] on span "Publish" at bounding box center [1452, 18] width 30 height 10
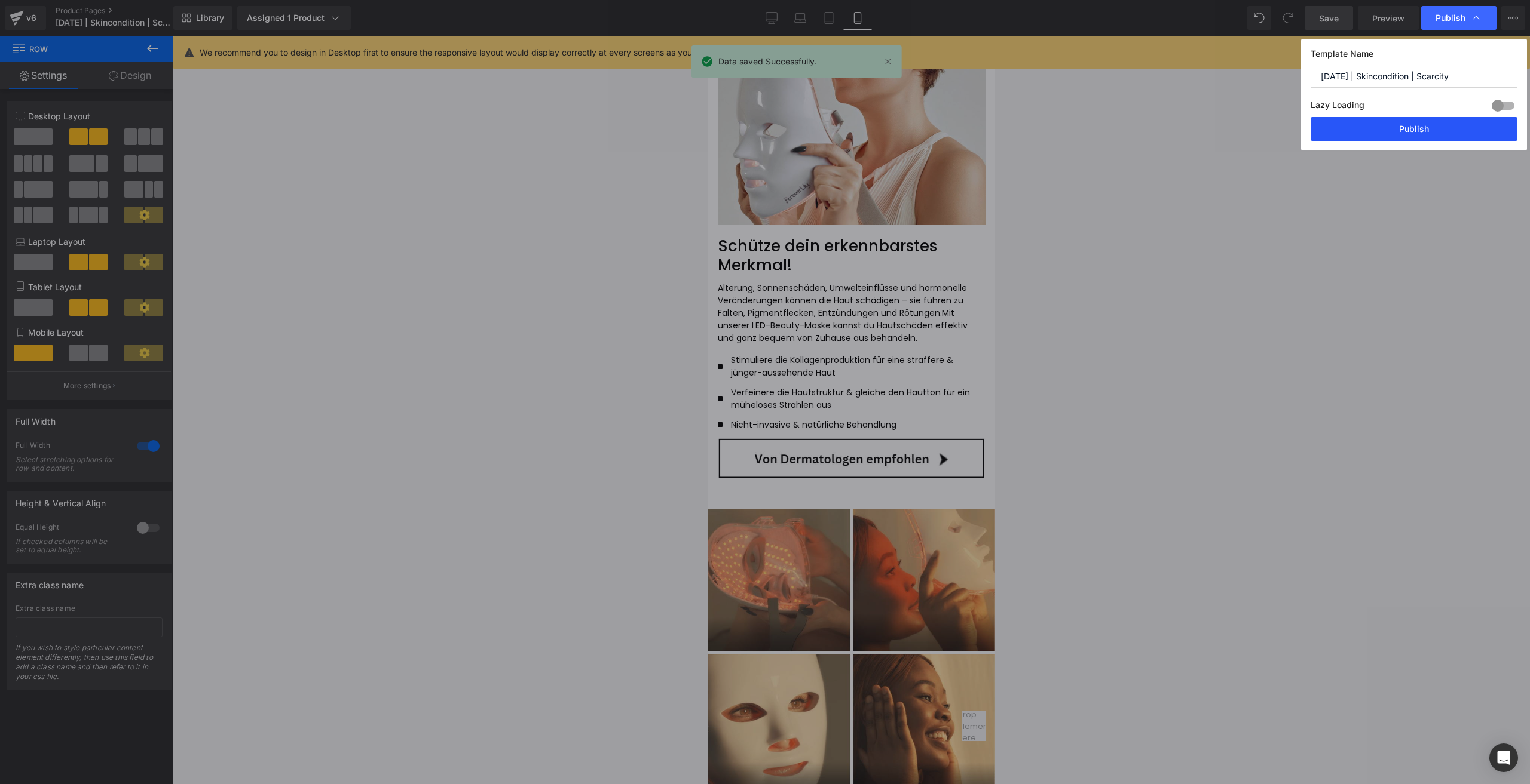
click at [1364, 130] on button "Publish" at bounding box center [1414, 129] width 207 height 24
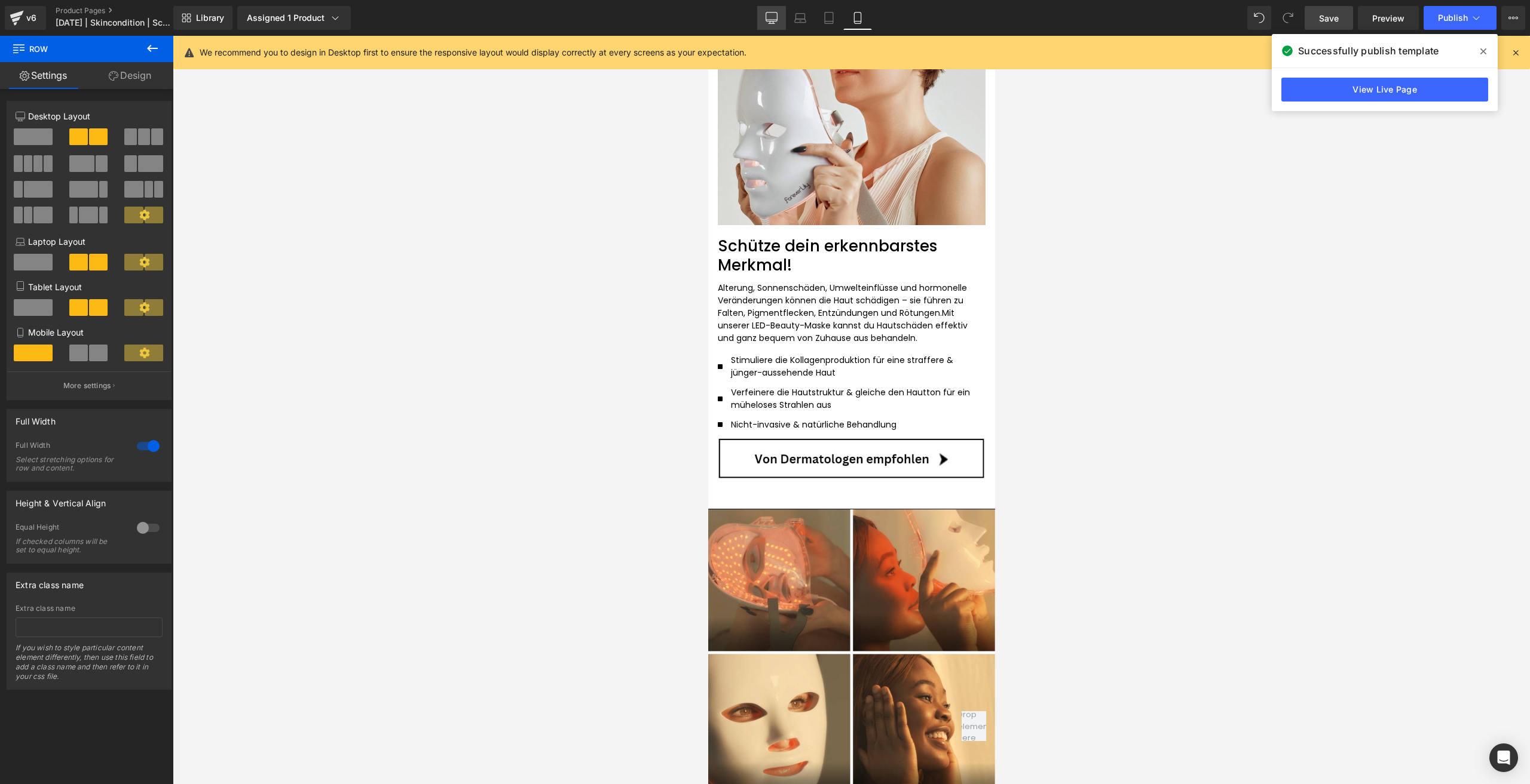
click at [762, 8] on link "Desktop" at bounding box center [771, 18] width 28 height 24
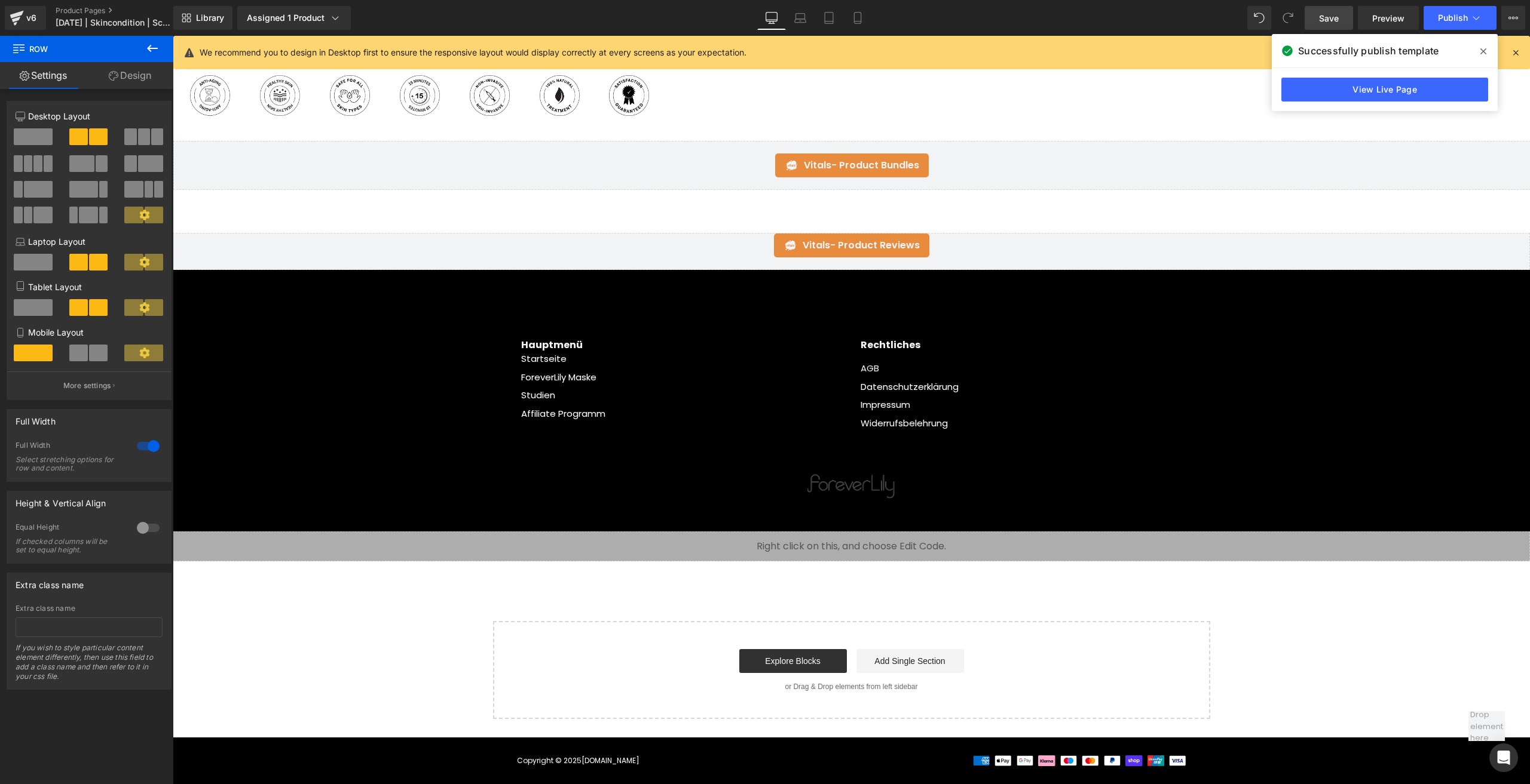
scroll to position [0, 0]
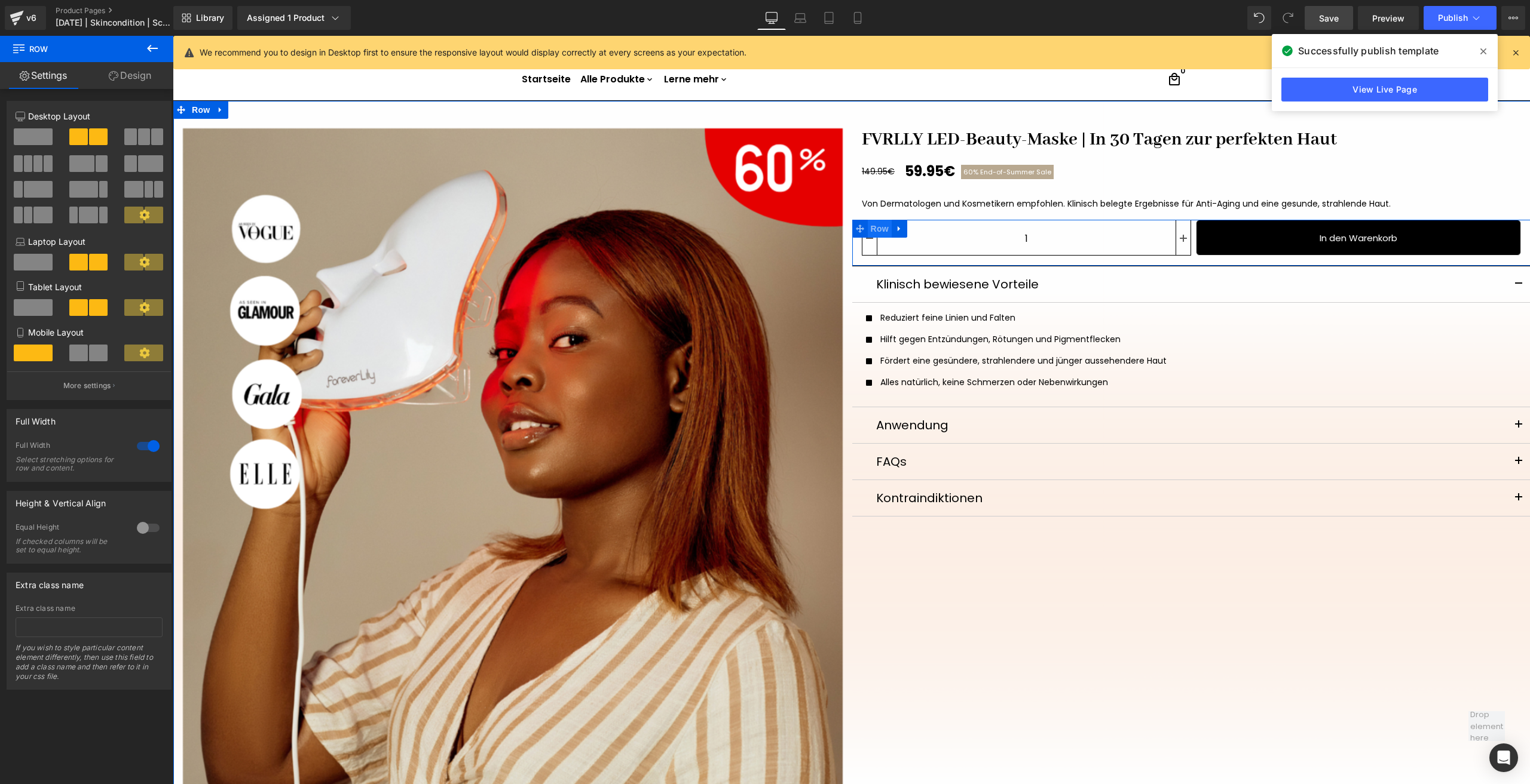
click at [871, 226] on span "Row" at bounding box center [880, 229] width 24 height 18
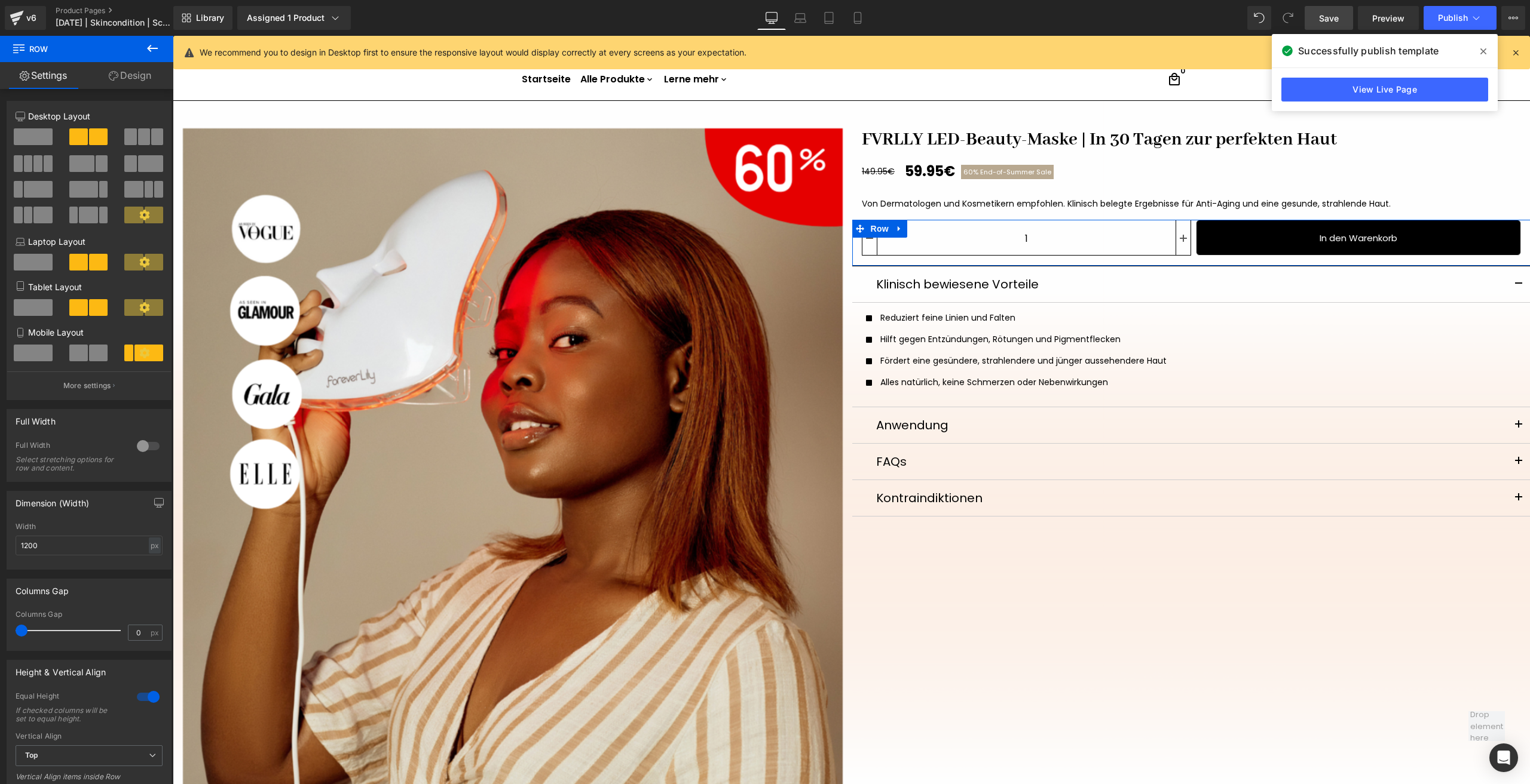
click at [140, 78] on link "Design" at bounding box center [130, 76] width 87 height 27
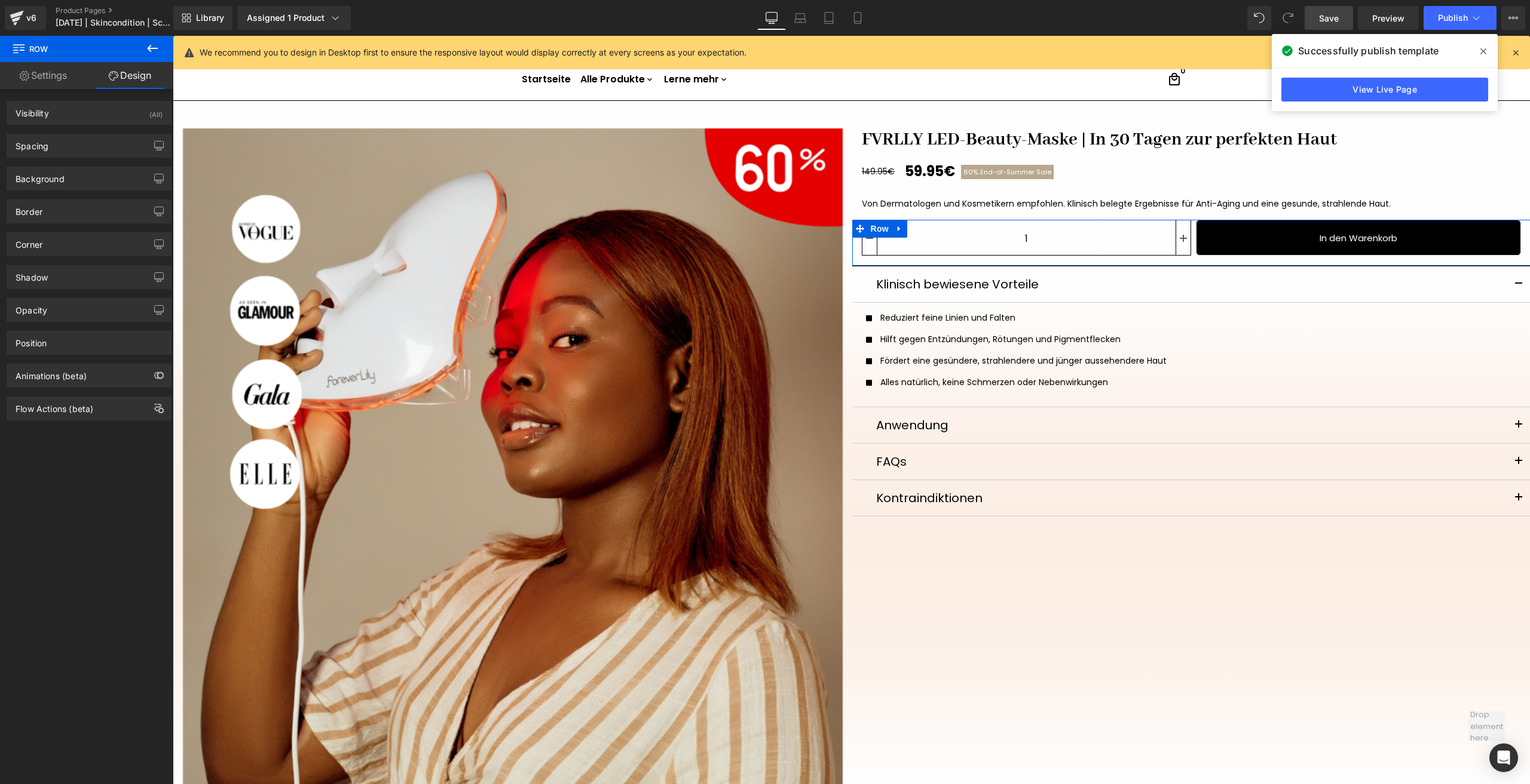
click at [79, 130] on div "Spacing [GEOGRAPHIC_DATA] 0 auto 0 auto [GEOGRAPHIC_DATA] 0 S 10 S" at bounding box center [89, 141] width 178 height 33
click at [83, 145] on div "Spacing" at bounding box center [89, 146] width 164 height 23
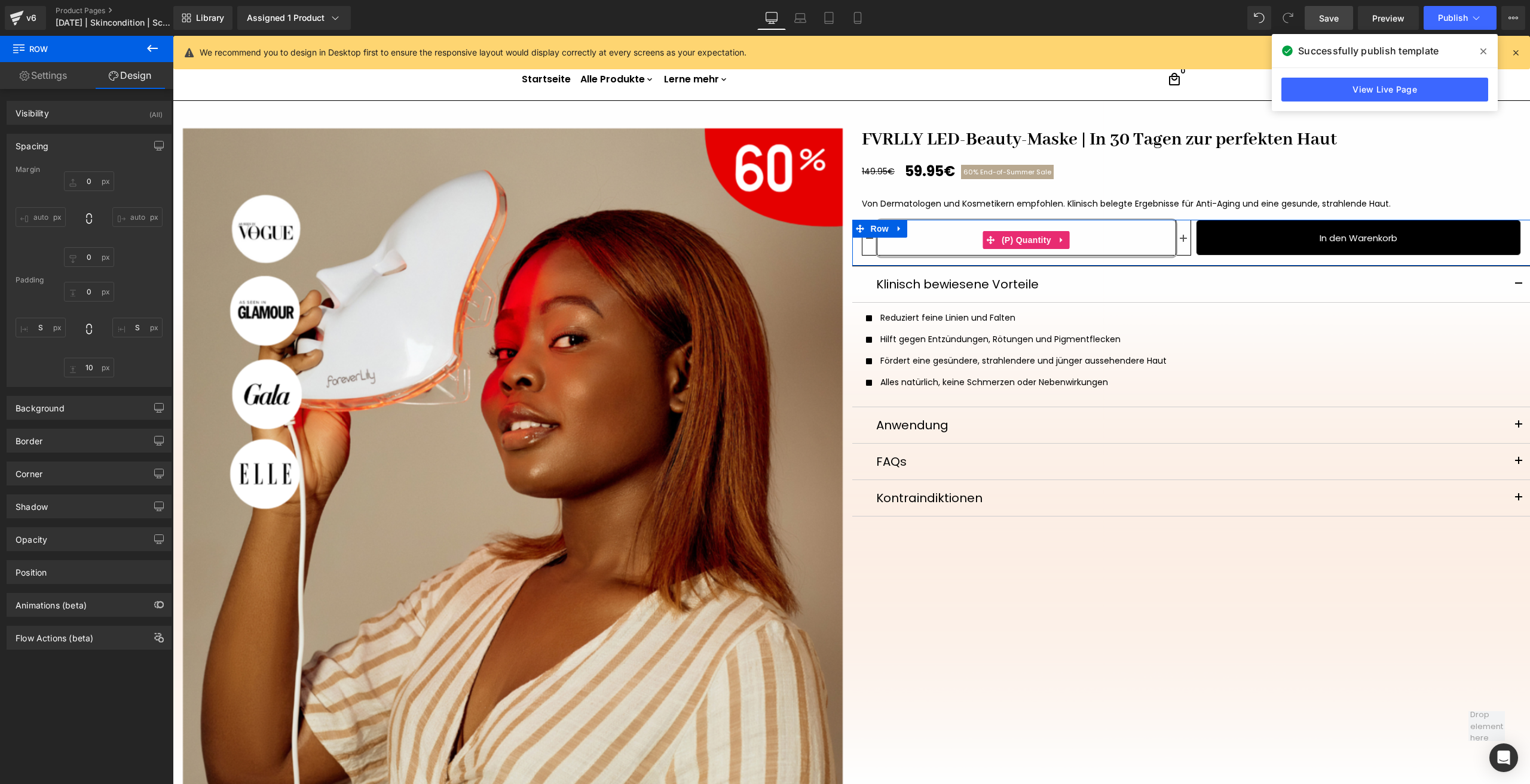
click at [934, 239] on input "1" at bounding box center [1027, 239] width 299 height 36
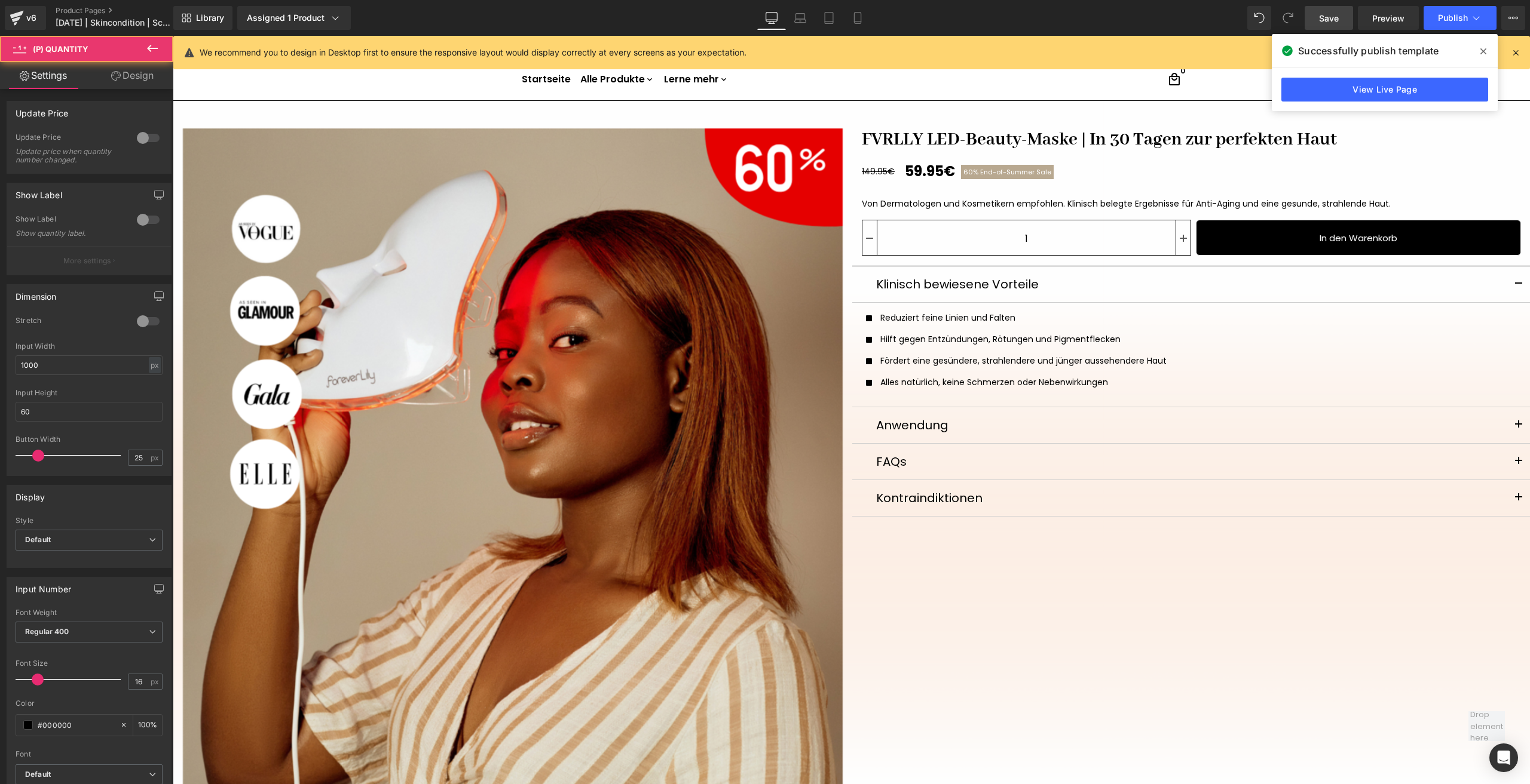
click at [114, 81] on link "Design" at bounding box center [132, 76] width 87 height 27
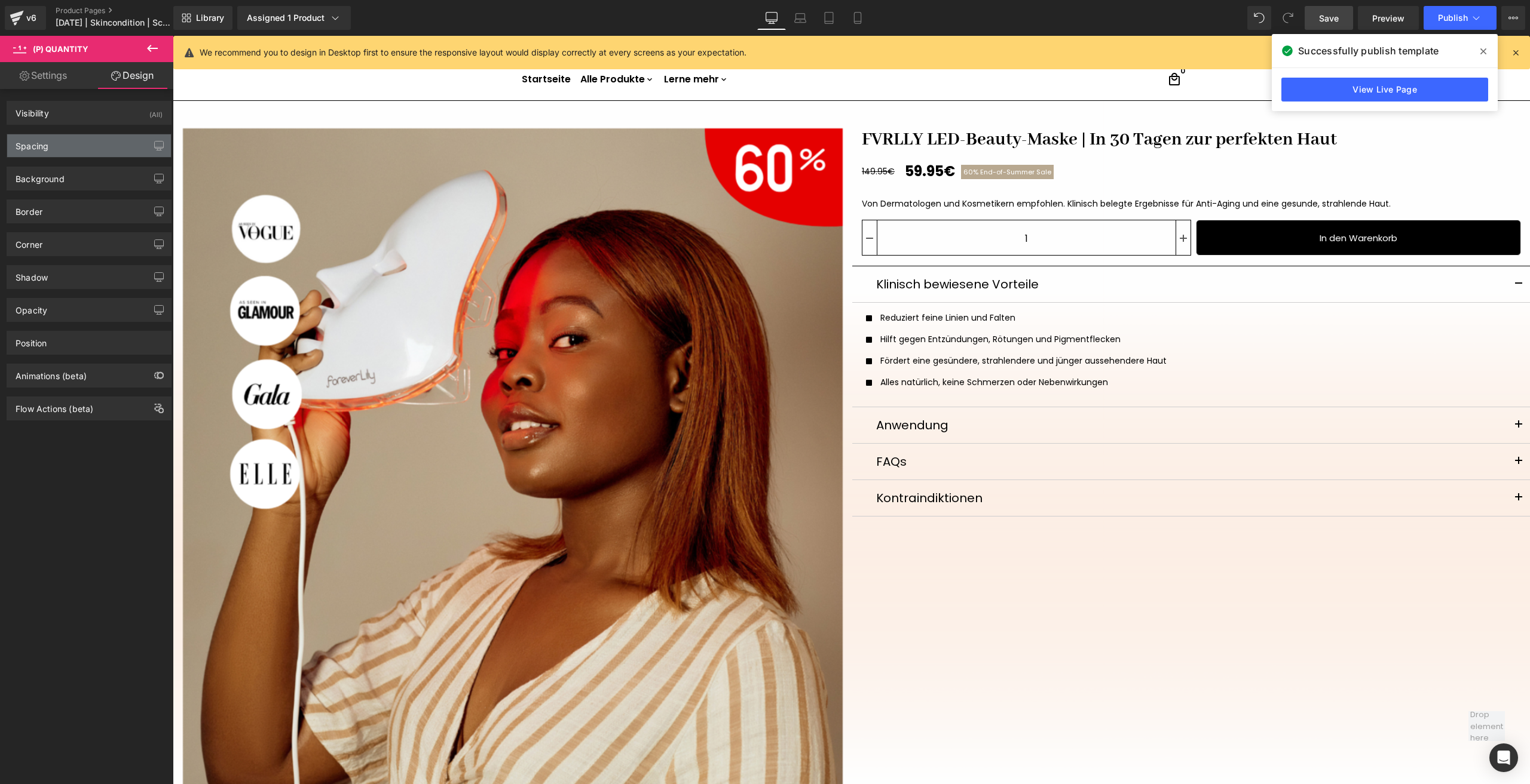
click at [54, 144] on div "Spacing" at bounding box center [89, 146] width 164 height 23
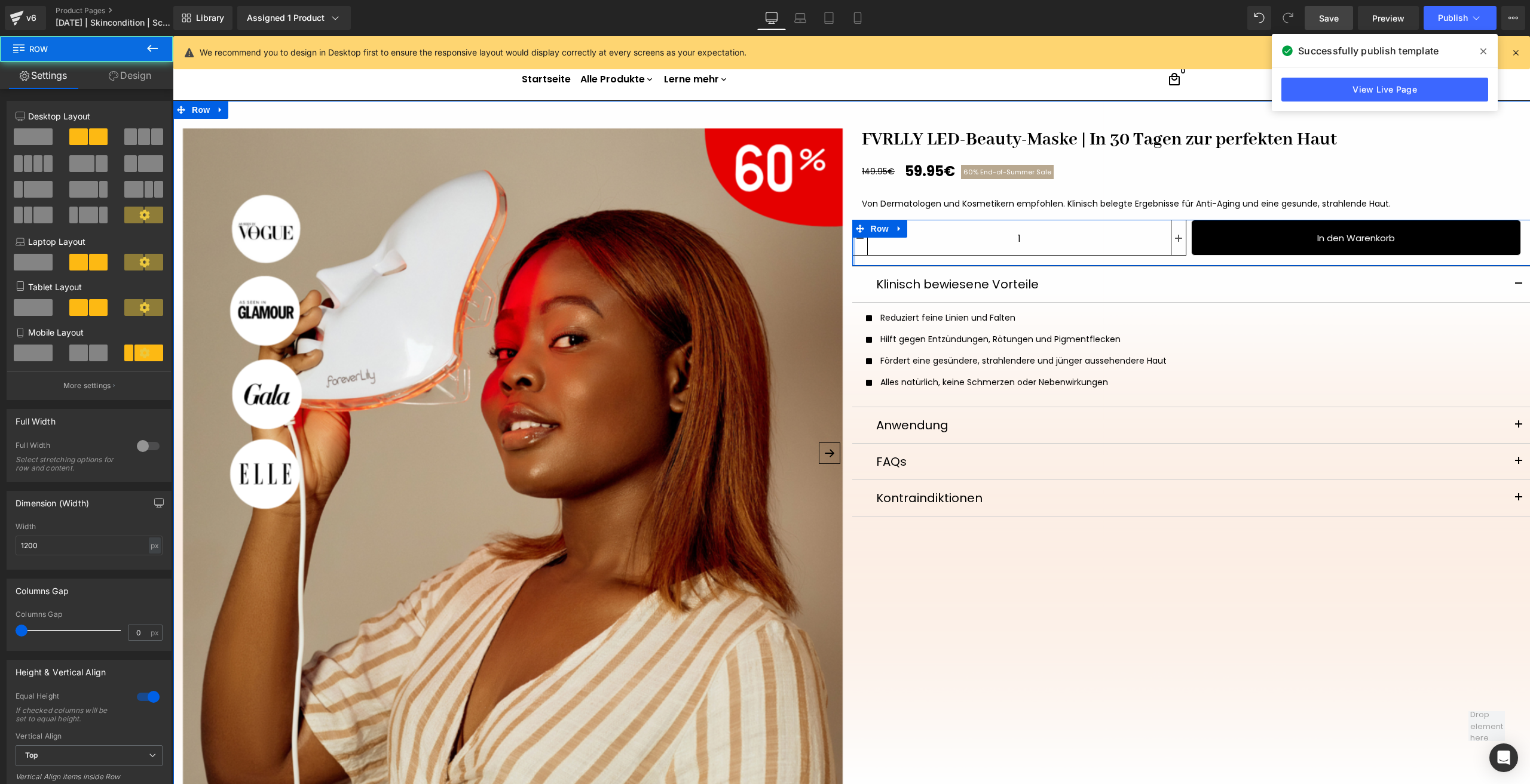
drag, startPoint x: 849, startPoint y: 245, endPoint x: 764, endPoint y: 250, distance: 85.1
click at [805, 253] on div "‹" at bounding box center [852, 524] width 1357 height 847
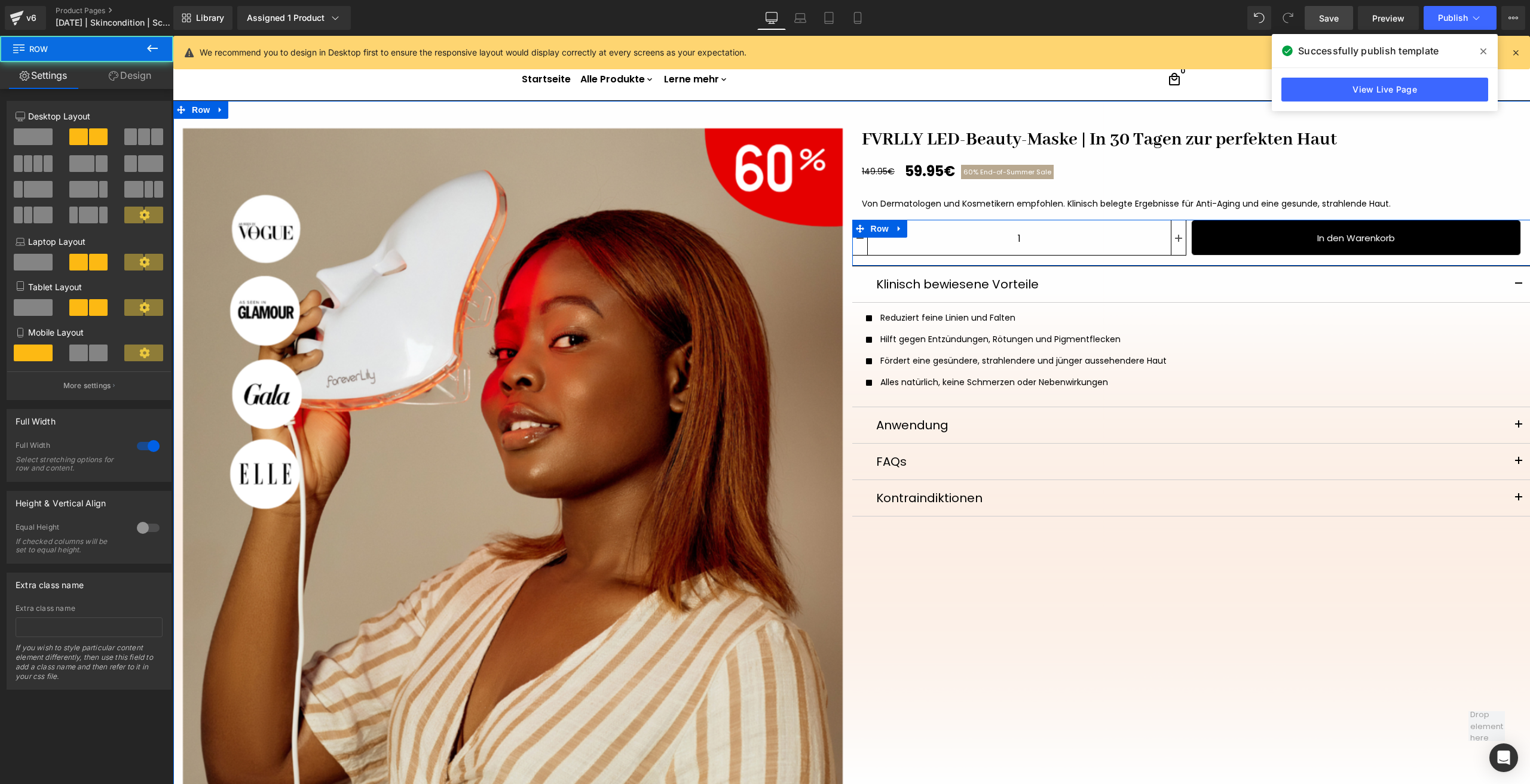
click at [909, 599] on div "‹" at bounding box center [852, 524] width 1357 height 847
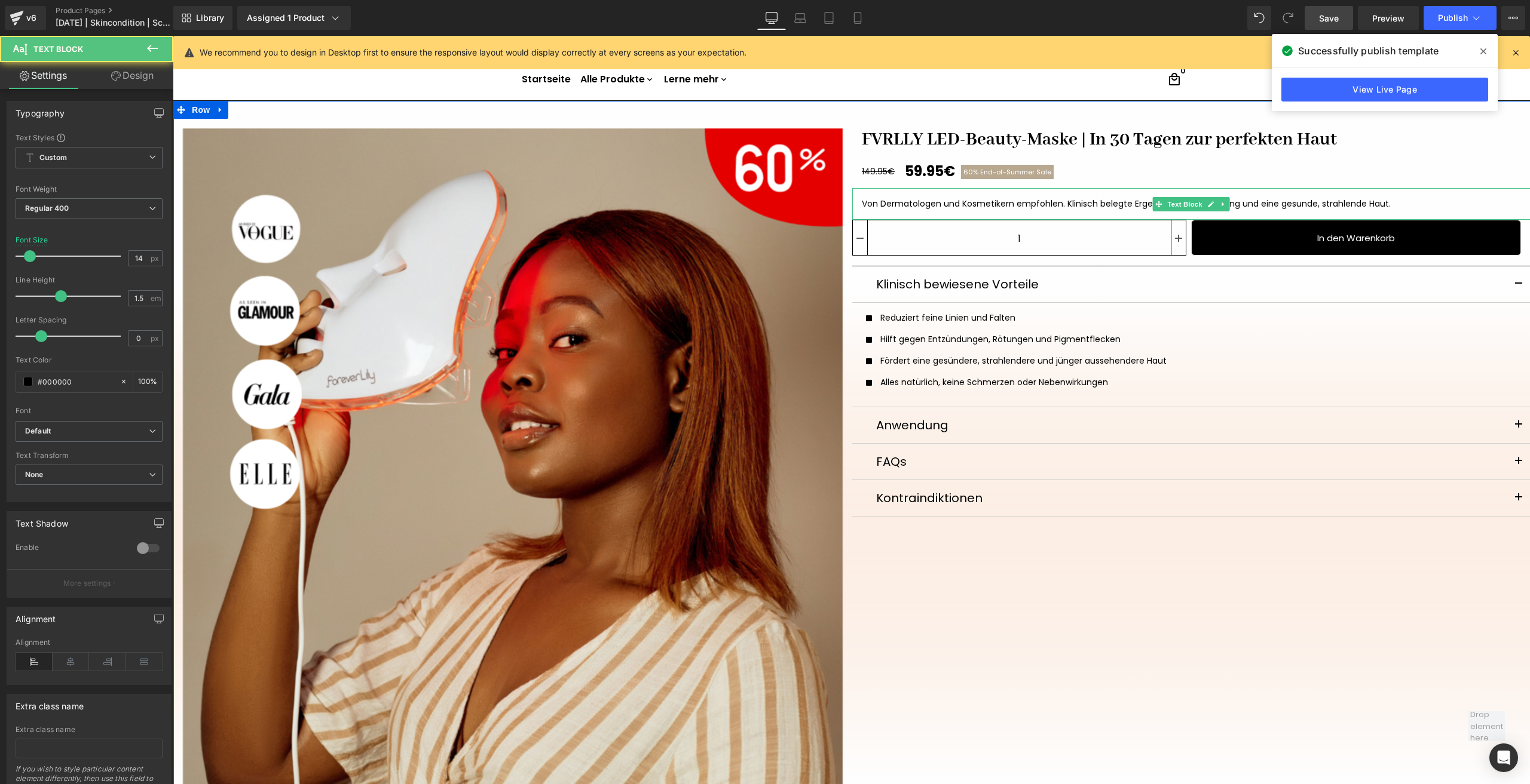
click at [861, 200] on div "Von Dermatologen und Kosmetikern empfohlen. Klinisch belegte Ergebnisse für Ant…" at bounding box center [1191, 204] width 659 height 12
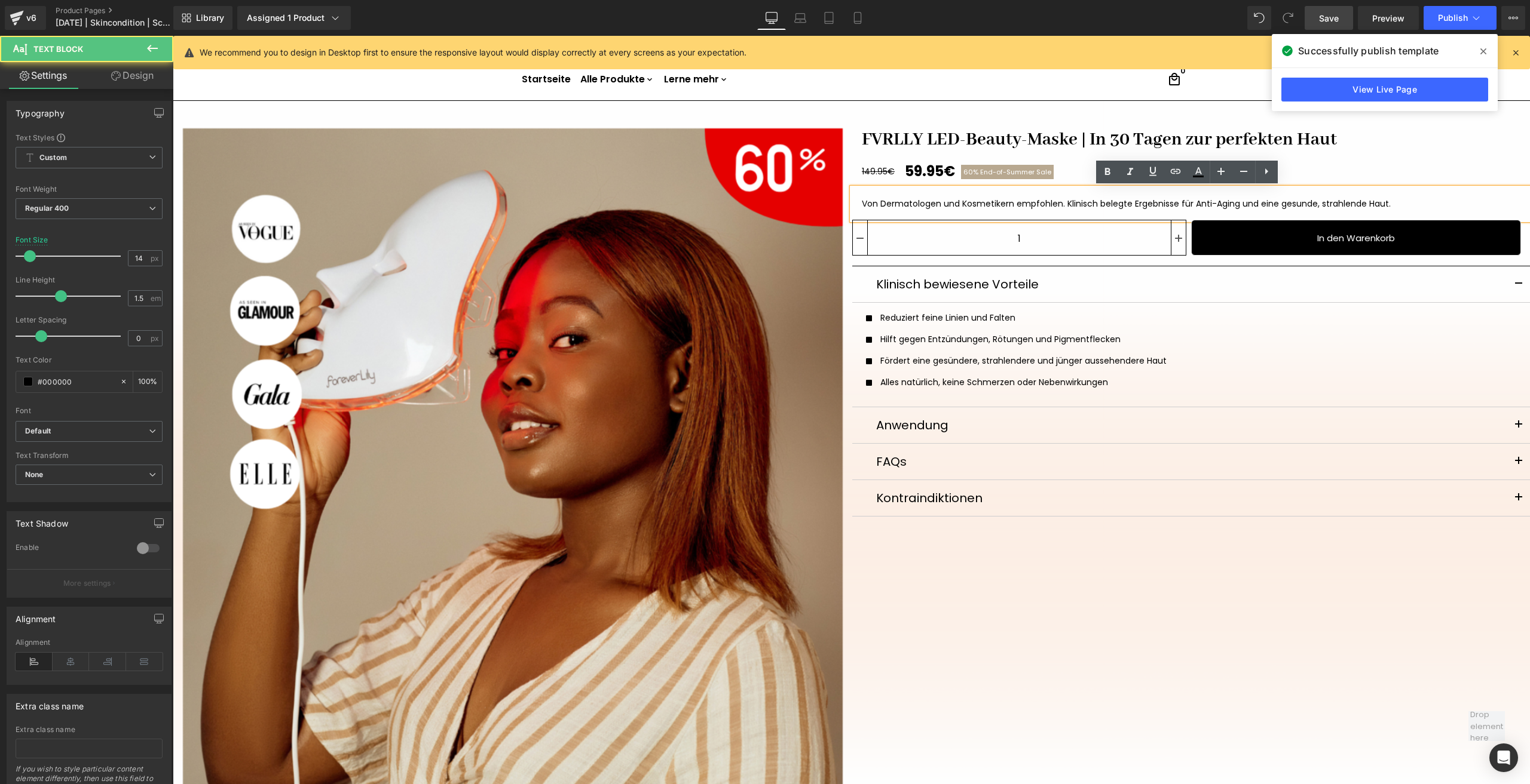
click at [955, 611] on div "‹" at bounding box center [852, 524] width 1357 height 847
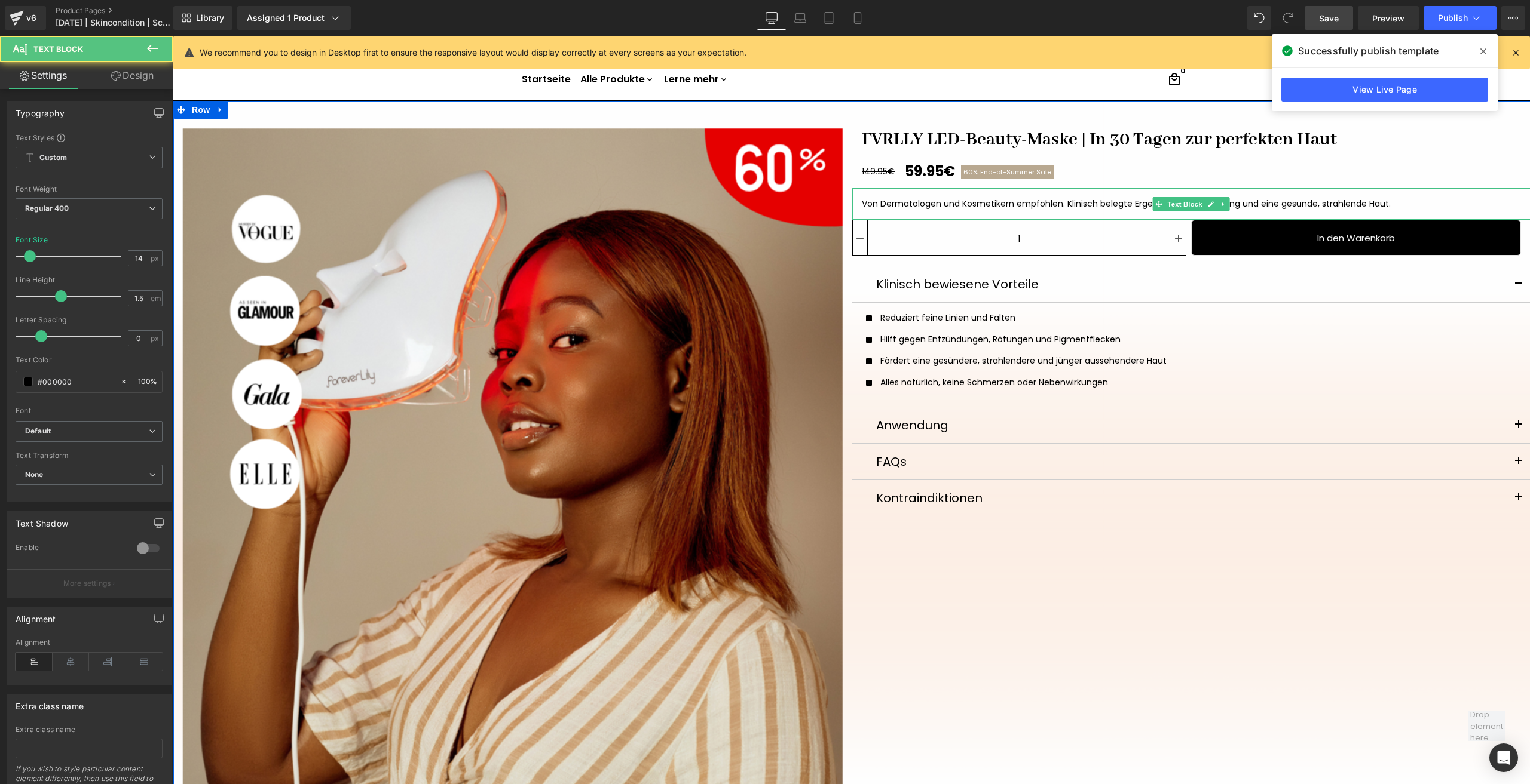
click at [866, 199] on div "Von Dermatologen und Kosmetikern empfohlen. Klinisch belegte Ergebnisse für Ant…" at bounding box center [1191, 204] width 659 height 12
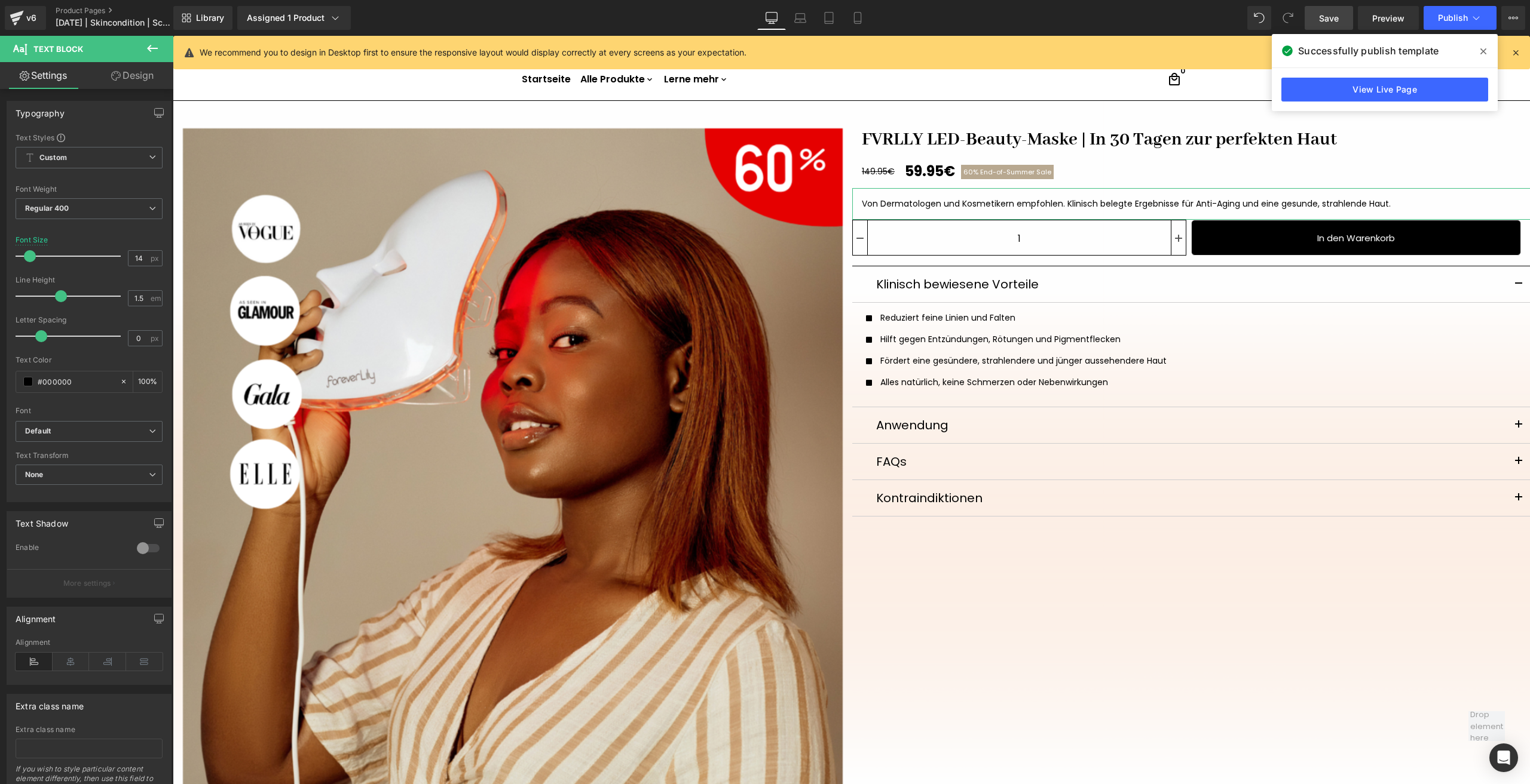
click at [132, 75] on link "Design" at bounding box center [132, 76] width 87 height 27
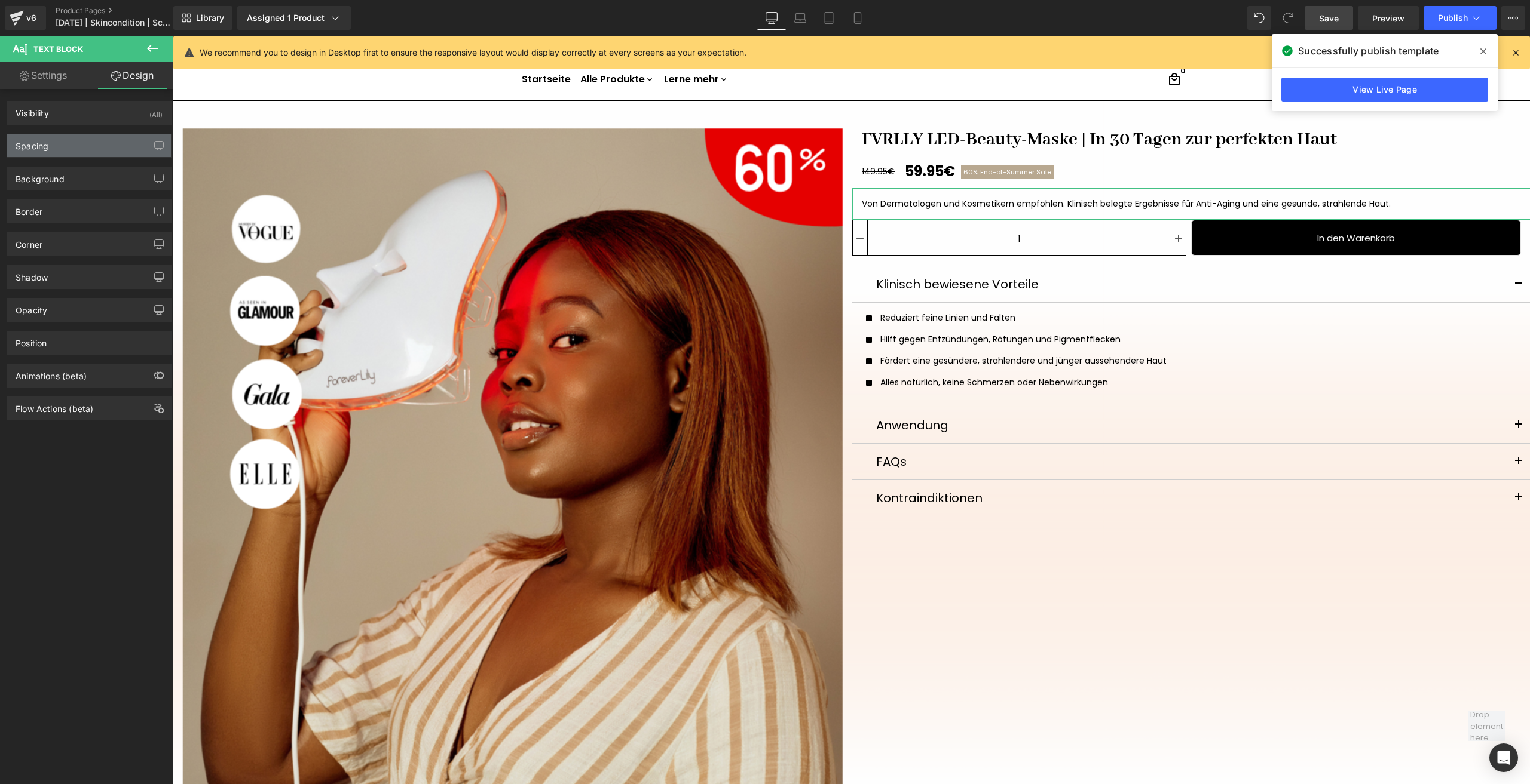
click at [83, 135] on div "Spacing" at bounding box center [89, 146] width 164 height 23
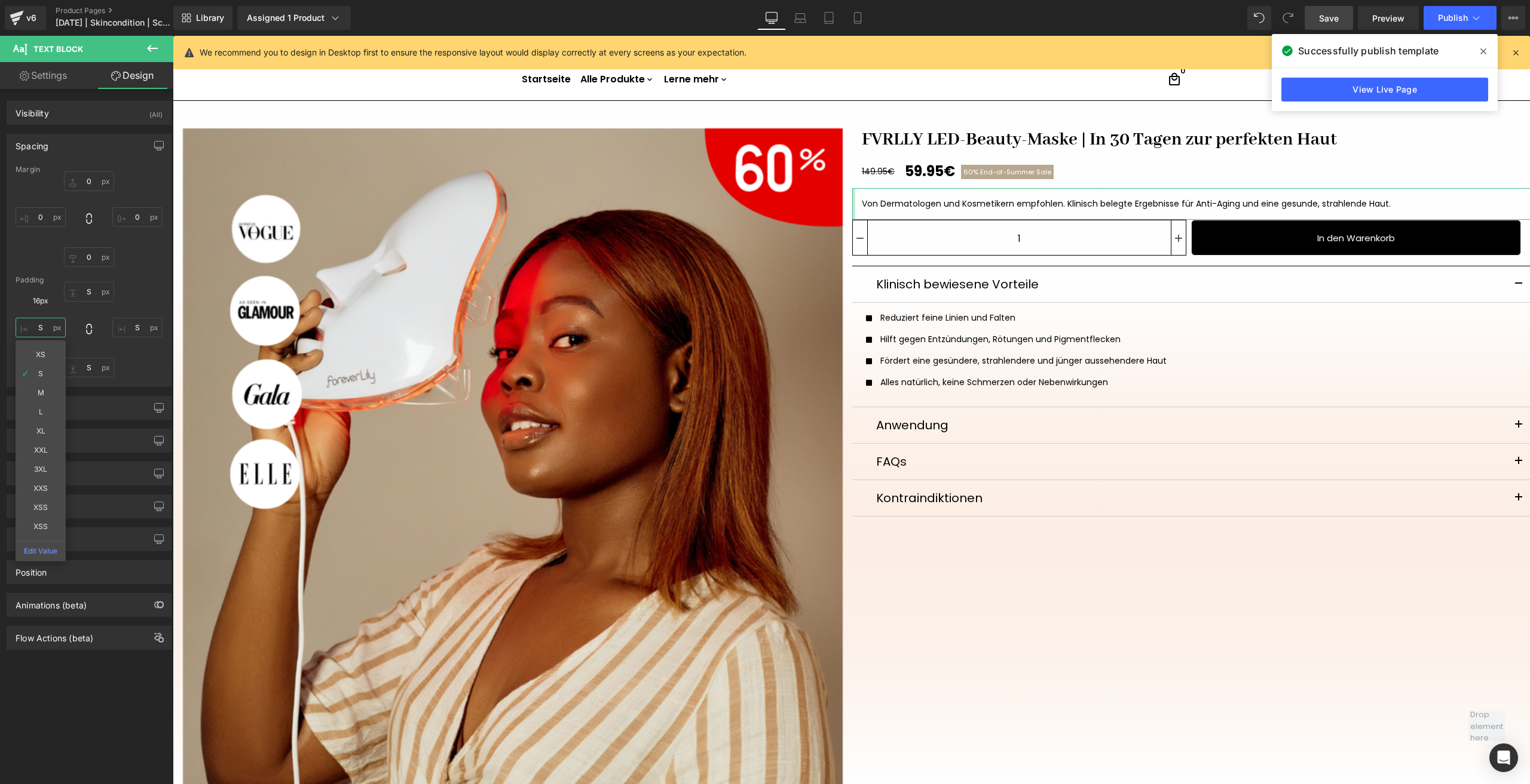
click at [52, 325] on input "S" at bounding box center [40, 327] width 50 height 19
type input "0"
click at [877, 171] on span "149.95€" at bounding box center [877, 171] width 33 height 12
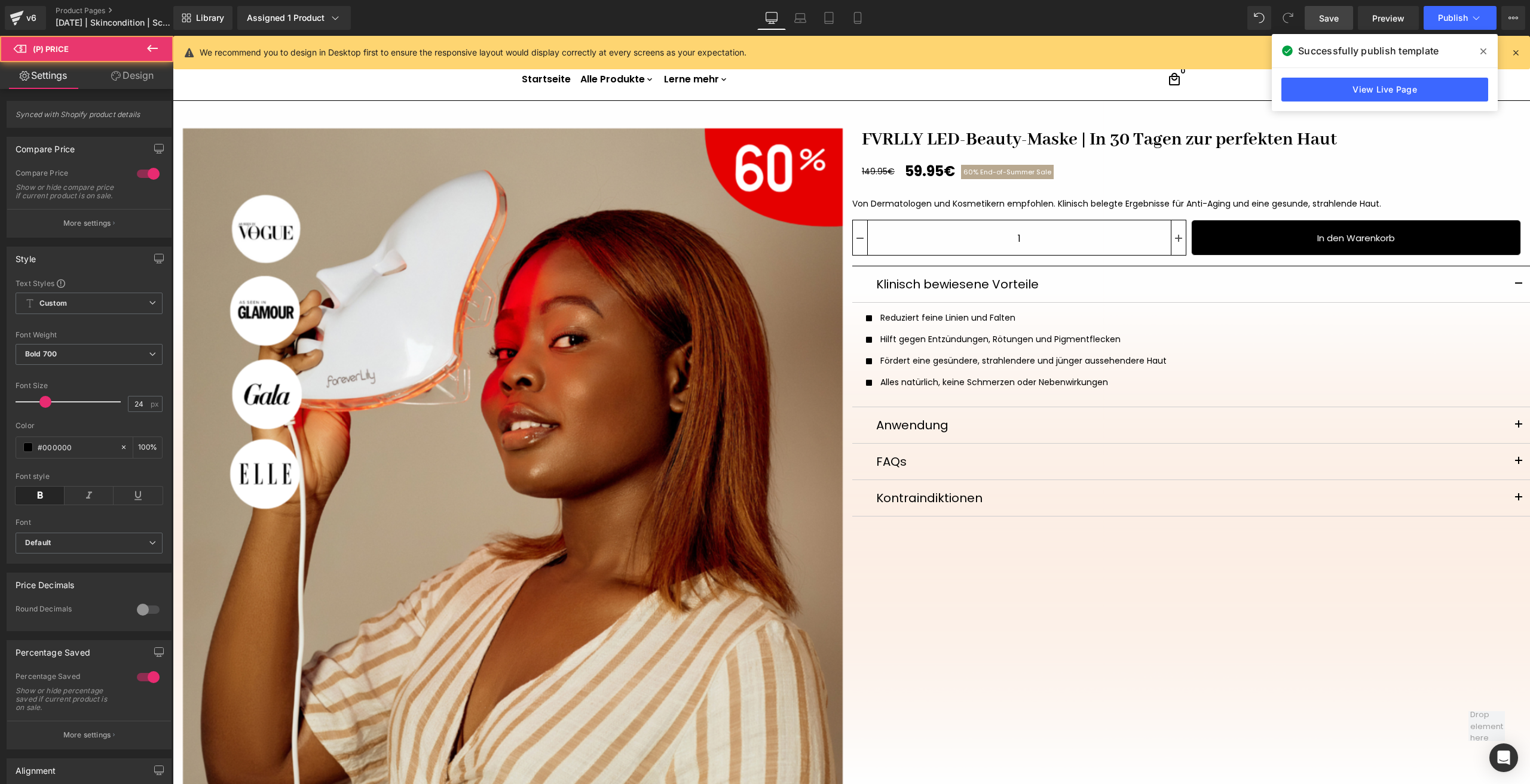
click at [144, 75] on link "Design" at bounding box center [132, 76] width 87 height 27
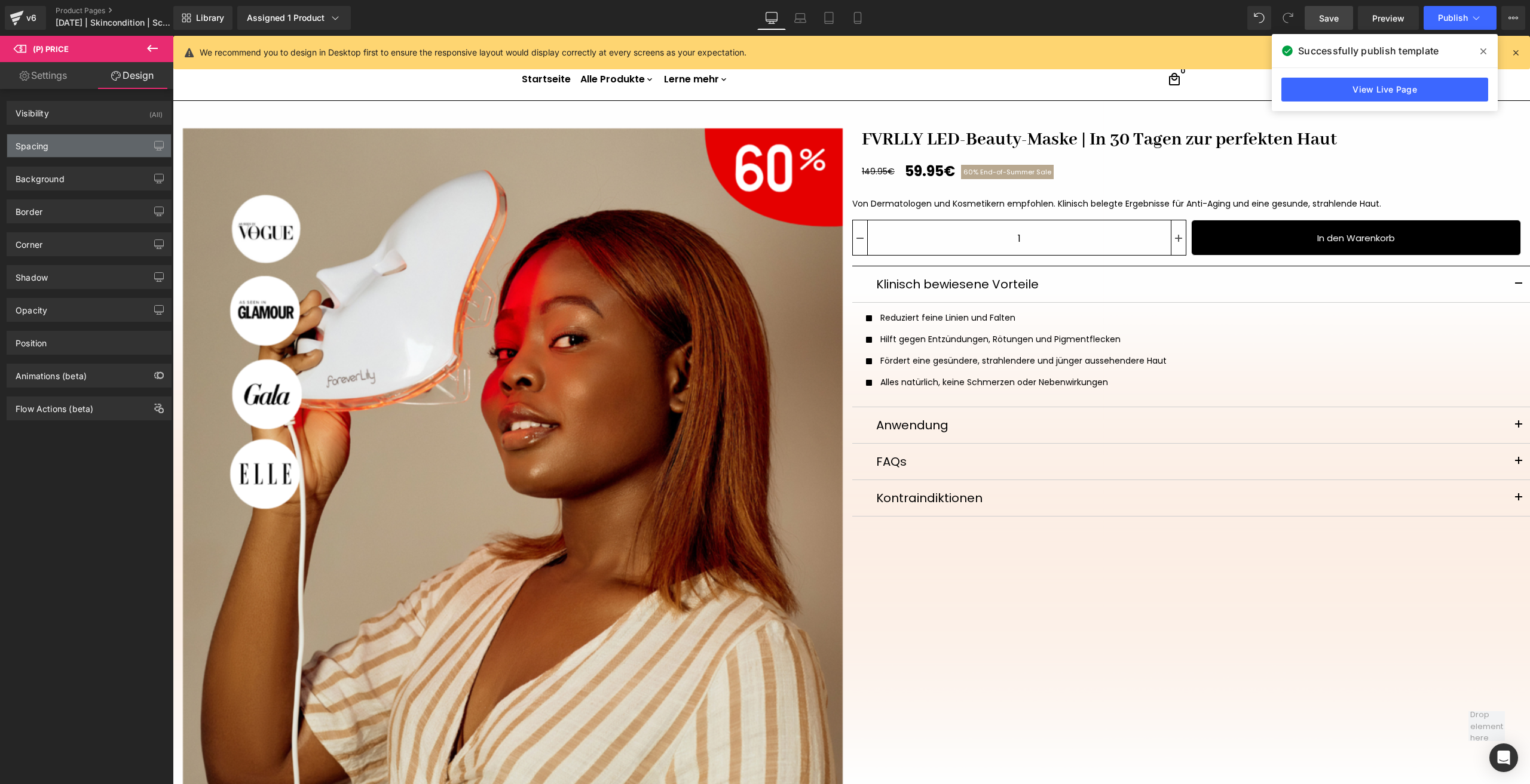
click at [80, 137] on div "Spacing" at bounding box center [89, 146] width 164 height 23
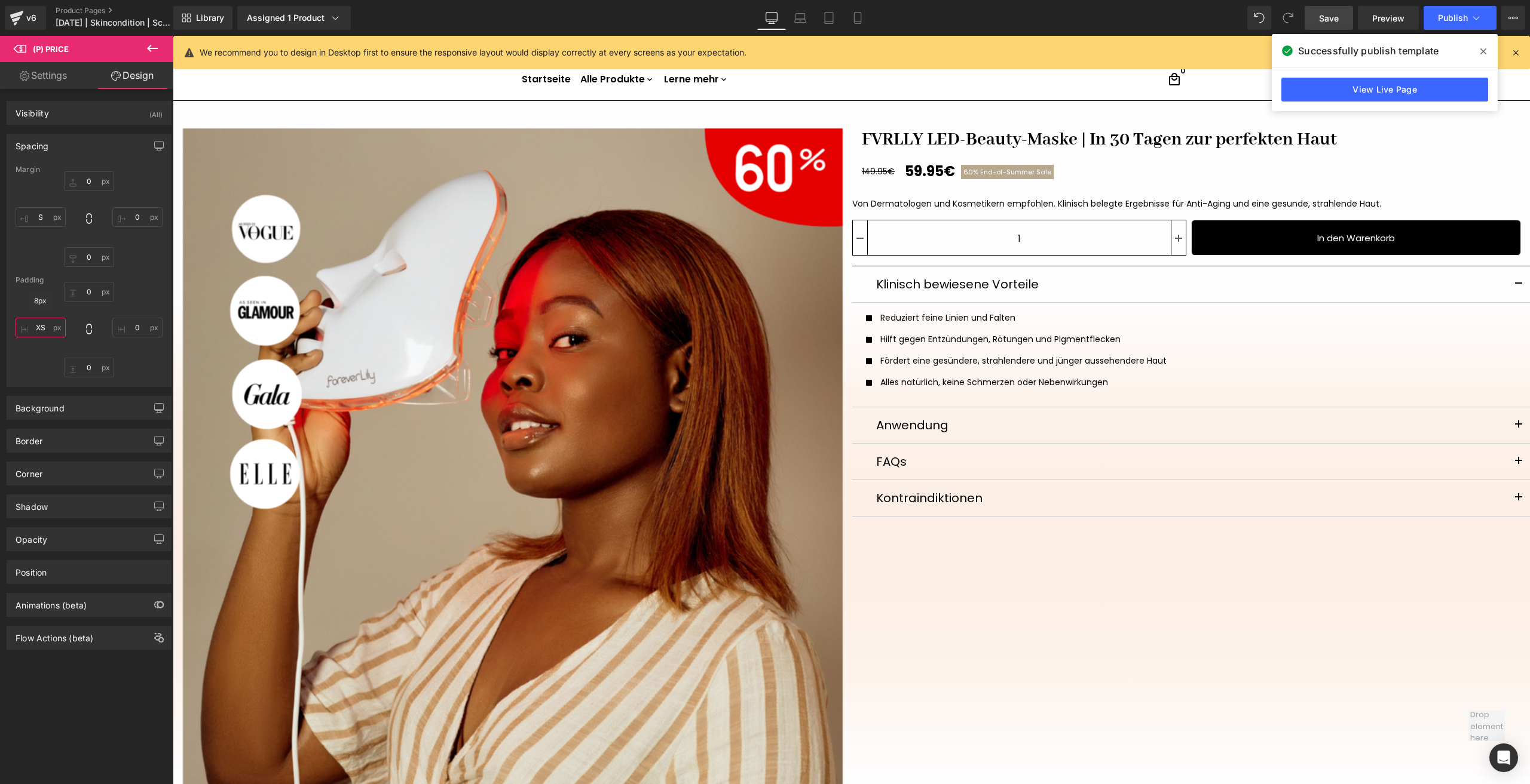
click at [38, 328] on input "text" at bounding box center [40, 327] width 50 height 19
type input "0"
click at [28, 23] on div "v6" at bounding box center [31, 18] width 15 height 15
